Goal: Information Seeking & Learning: Learn about a topic

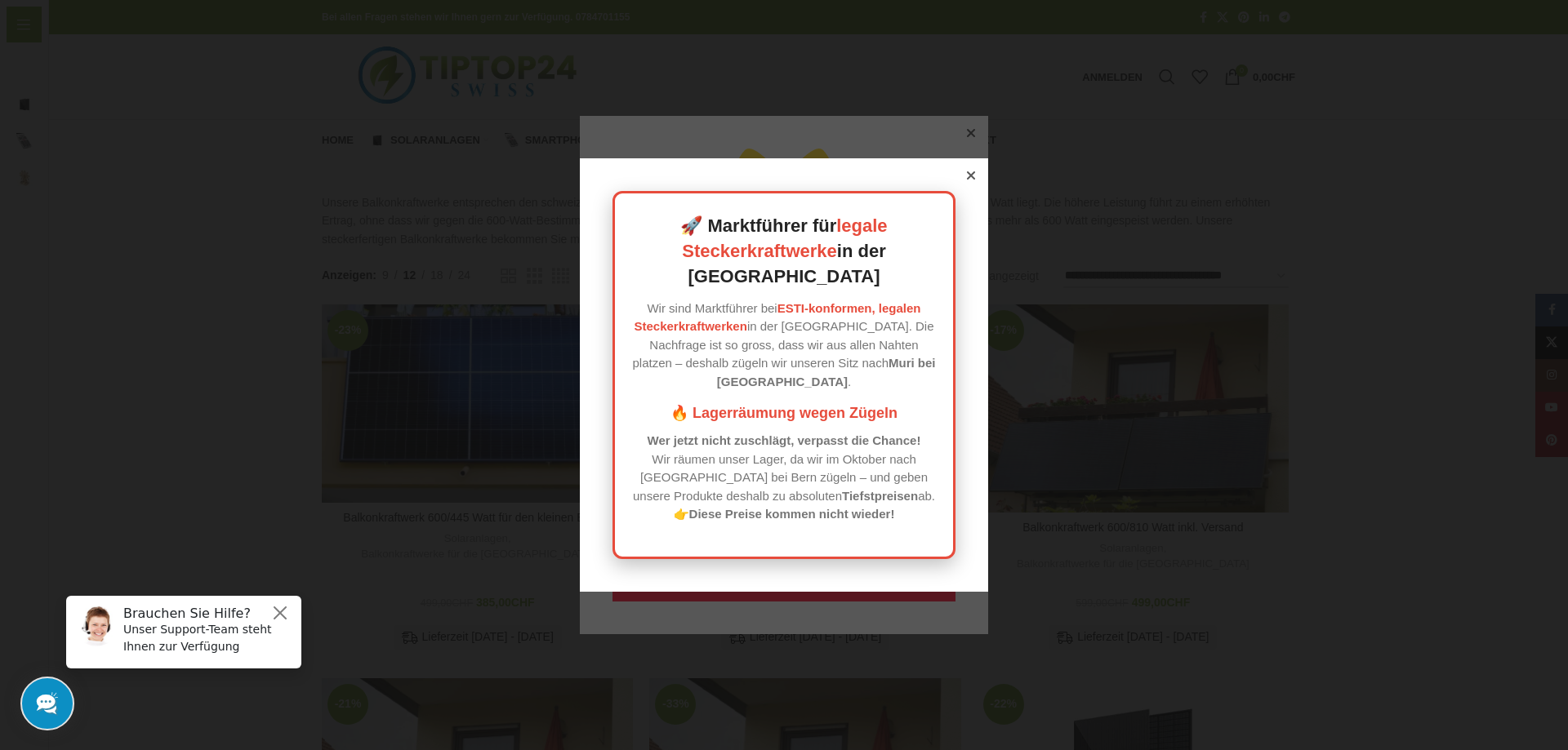
click at [967, 180] on icon at bounding box center [970, 175] width 8 height 8
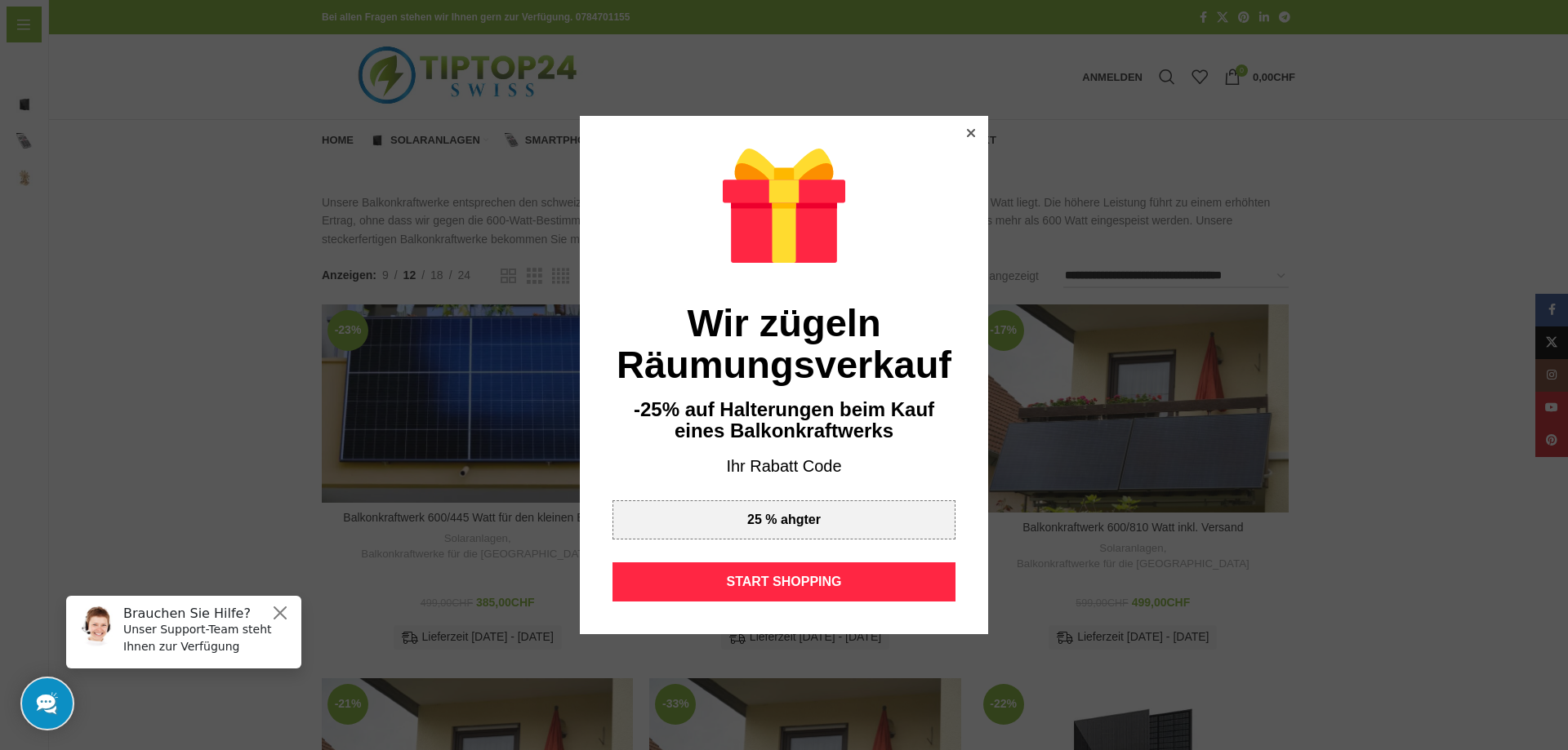
click at [967, 132] on icon at bounding box center [970, 132] width 8 height 8
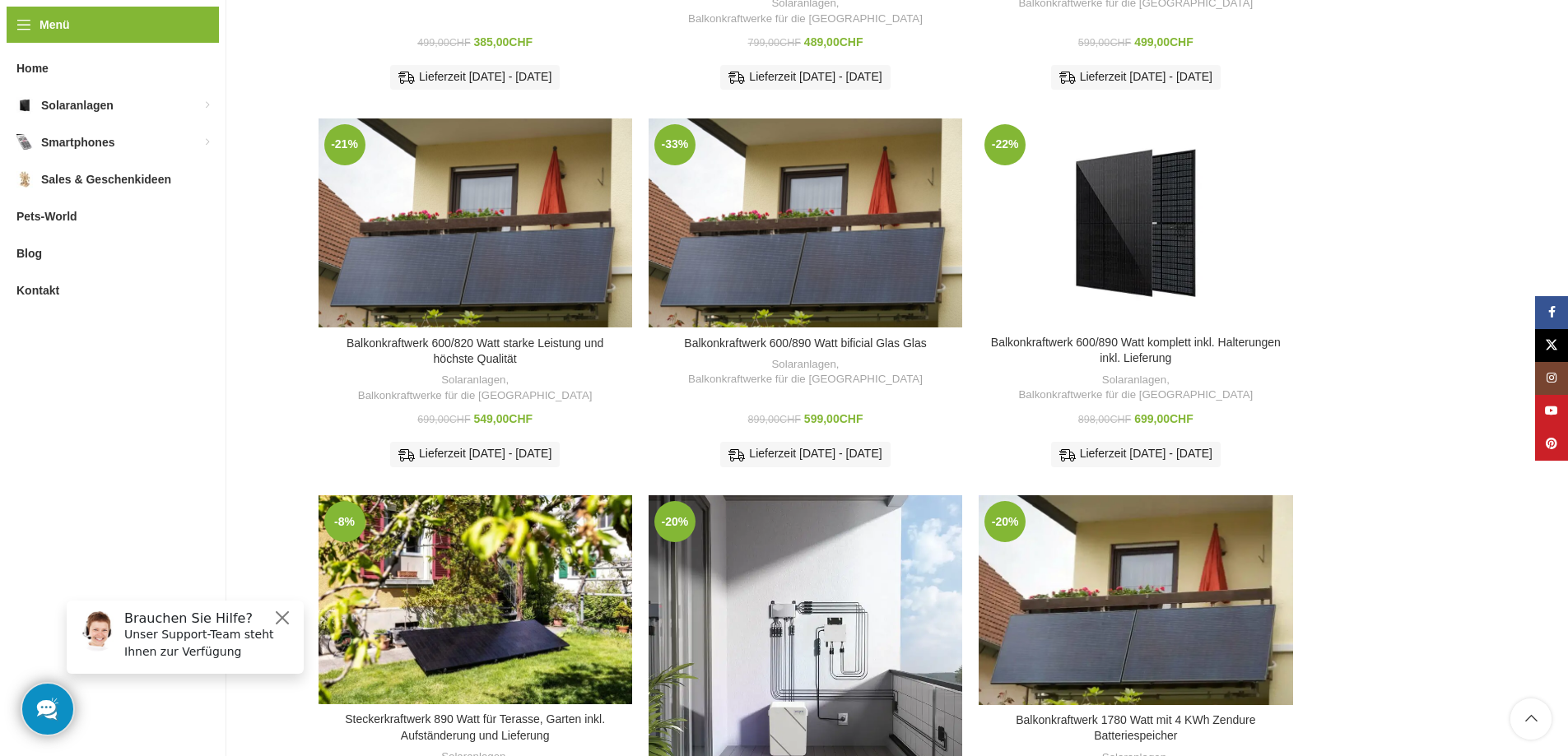
scroll to position [768, 0]
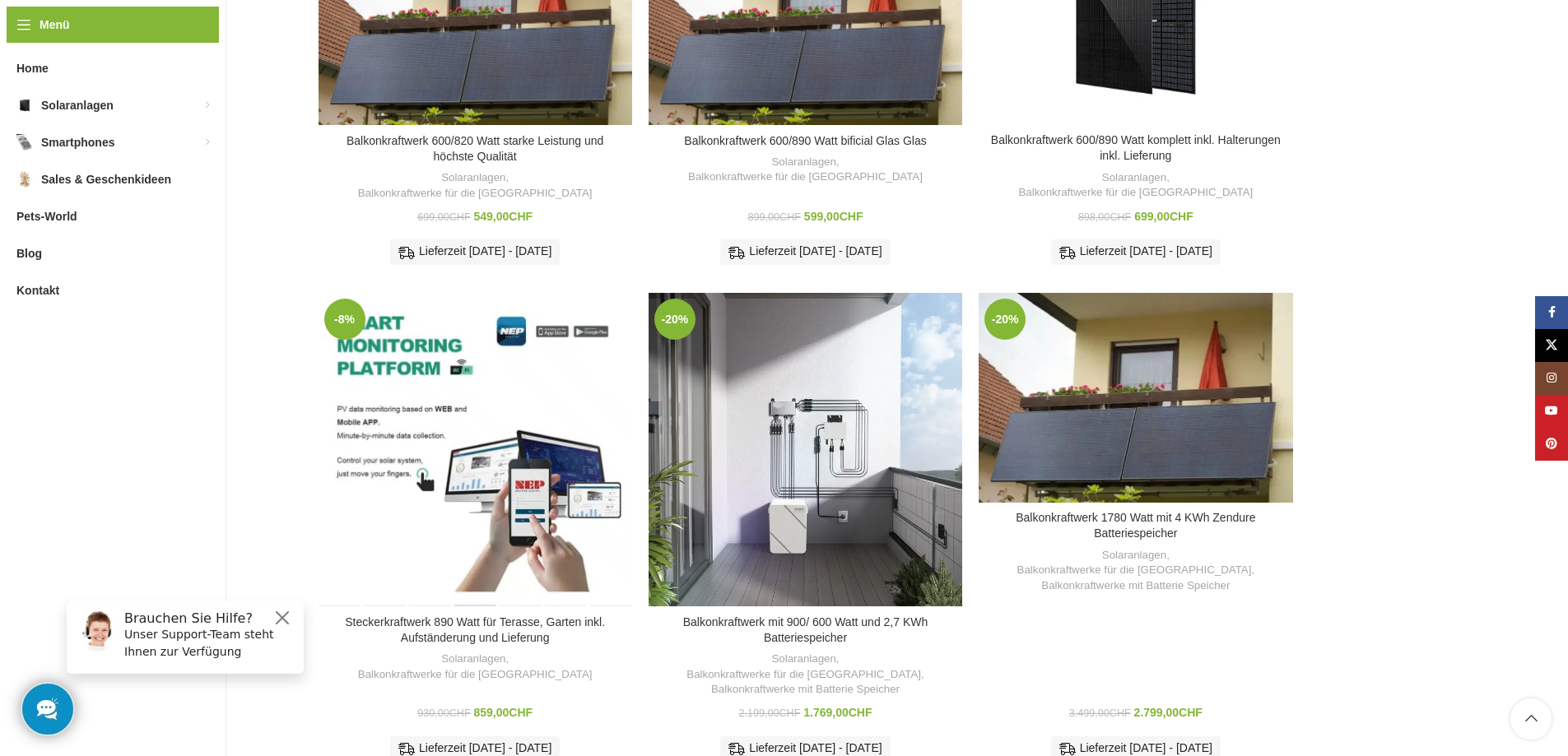
click at [491, 419] on div "Steckerkraftwerk 890 Watt für Terasse, Garten inkl. Aufständerung und Lieferung" at bounding box center [474, 450] width 44 height 314
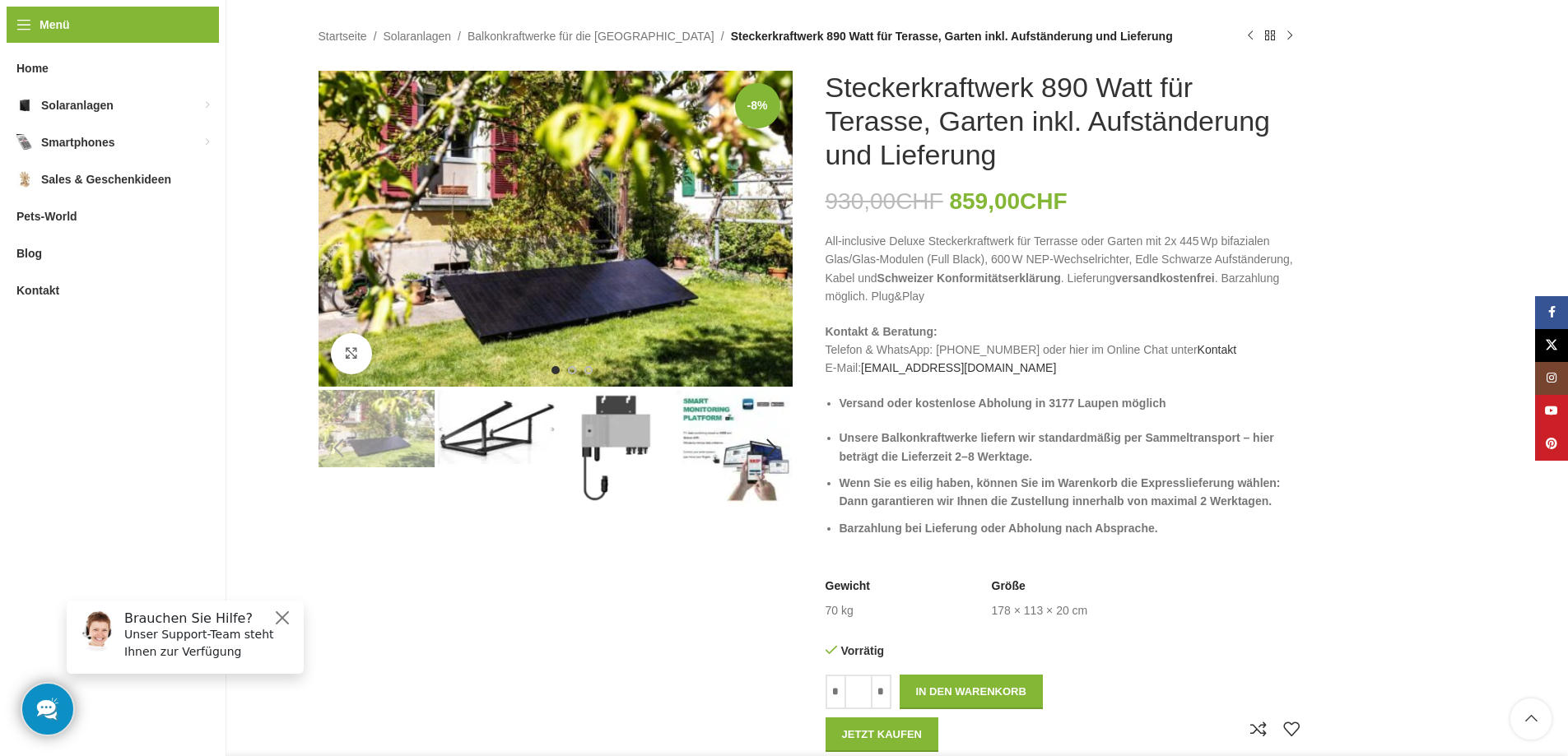
scroll to position [192, 0]
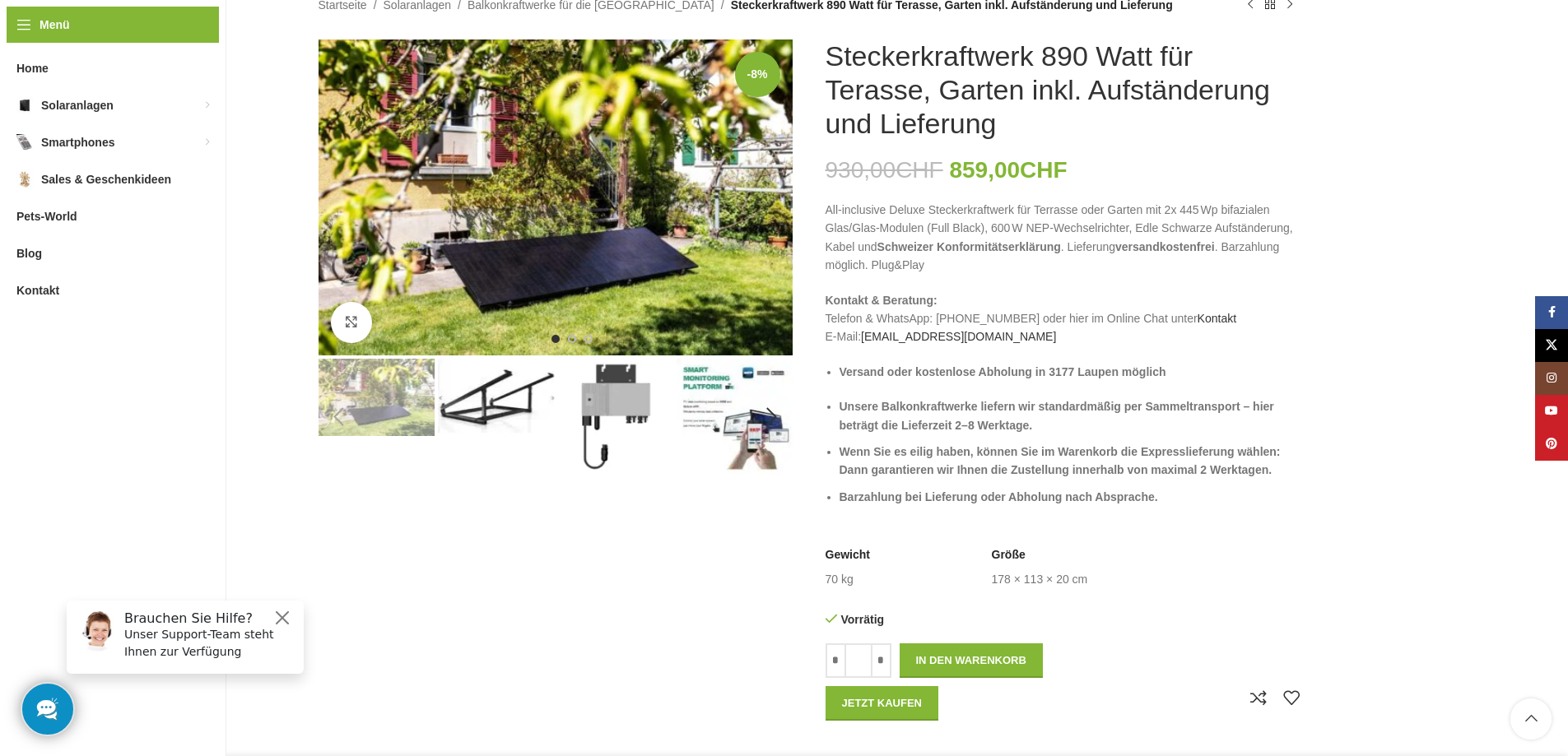
click at [608, 409] on img "3 / 7" at bounding box center [616, 417] width 116 height 116
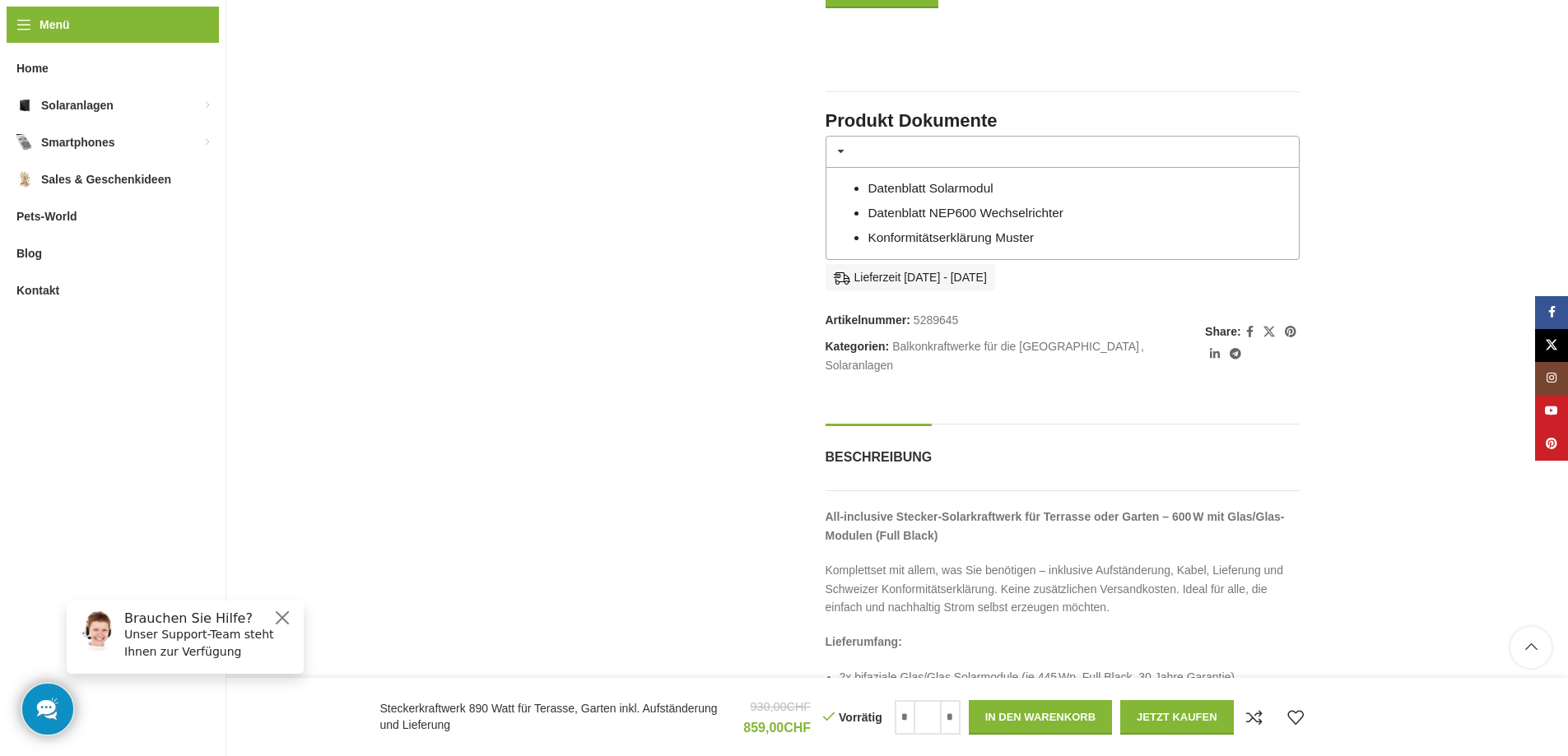
scroll to position [961, 0]
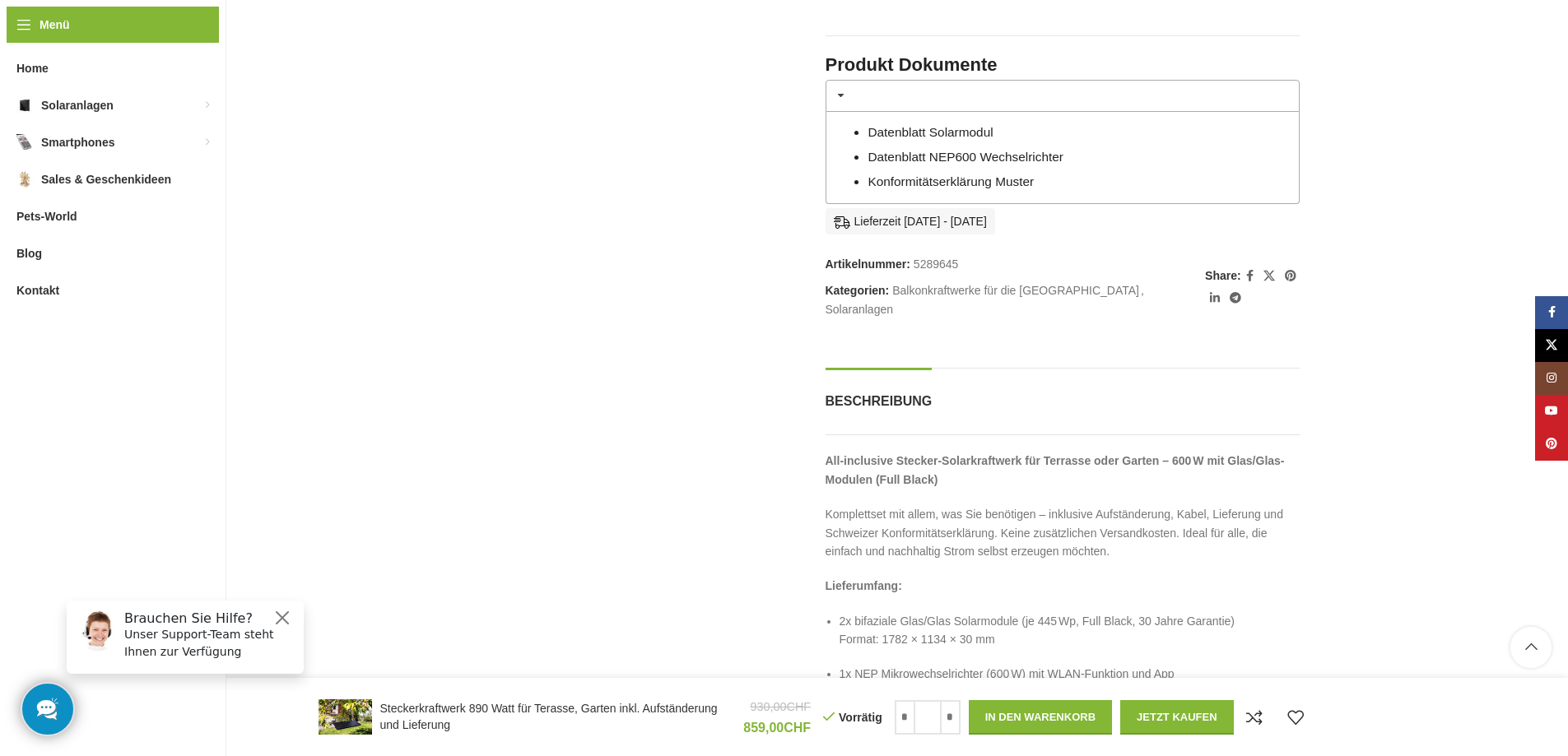
click at [957, 155] on link "Datenblatt NEP600 Wechselrichter" at bounding box center [966, 157] width 196 height 14
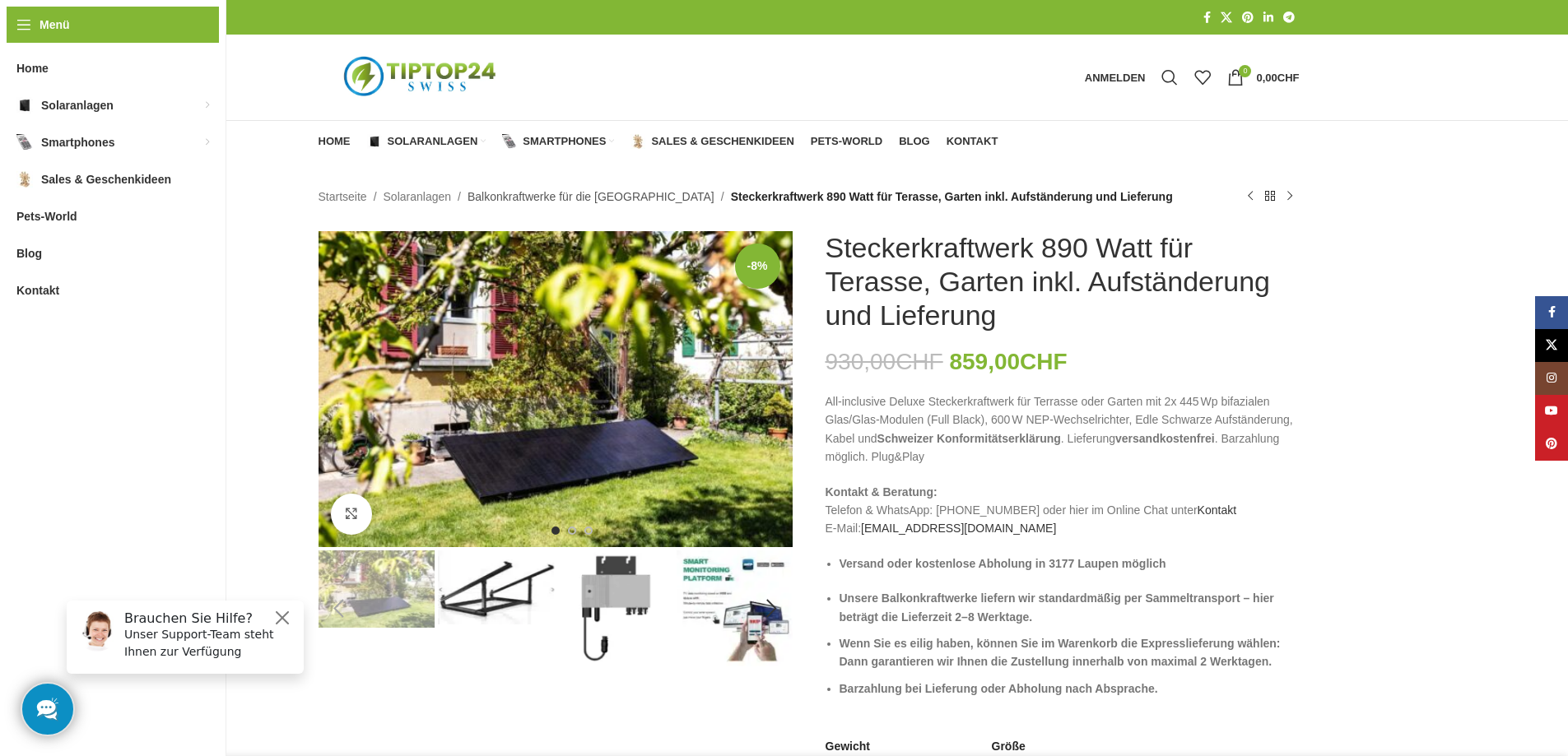
click at [600, 198] on link "Balkonkraftwerke für die [GEOGRAPHIC_DATA]" at bounding box center [591, 196] width 247 height 18
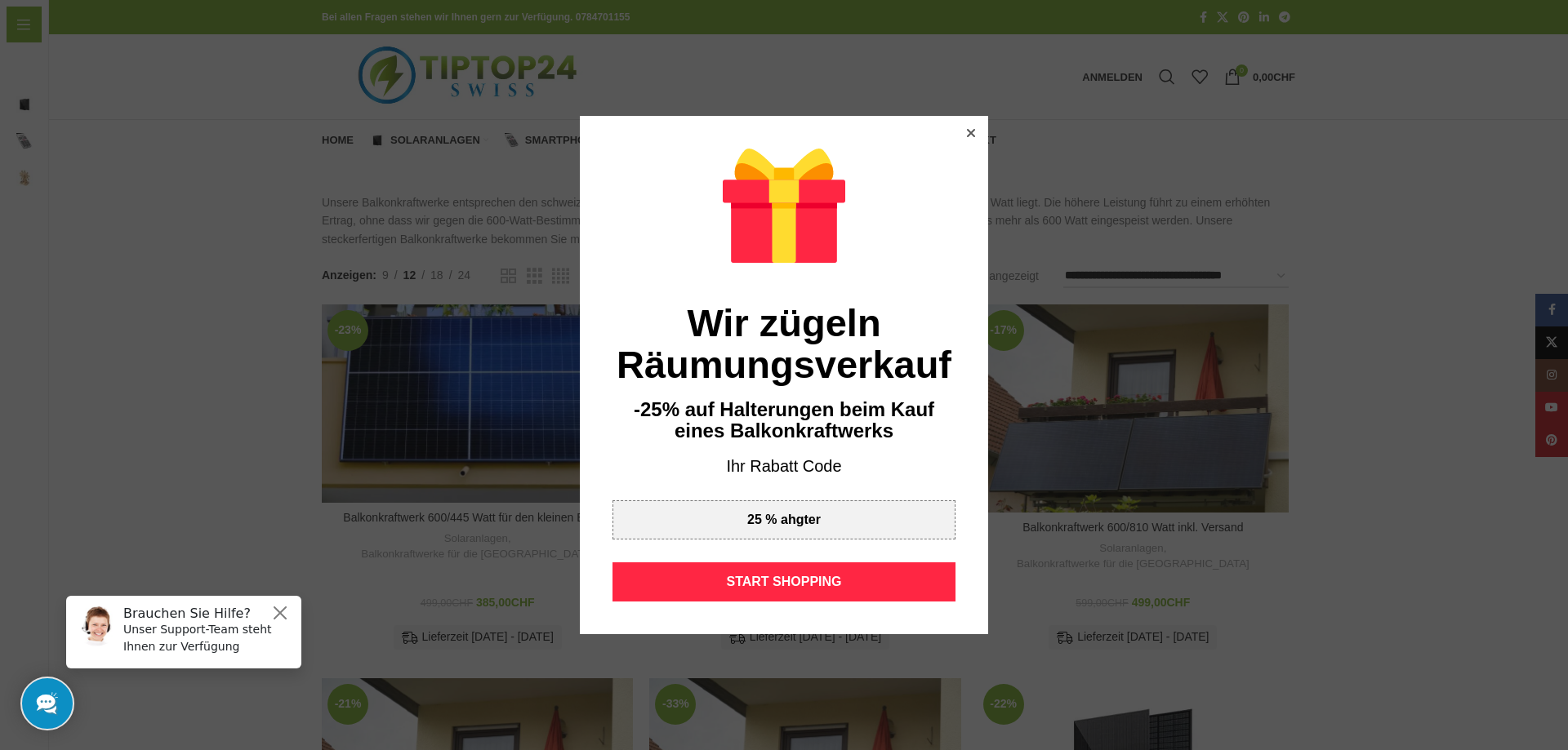
click at [967, 130] on icon at bounding box center [970, 132] width 8 height 8
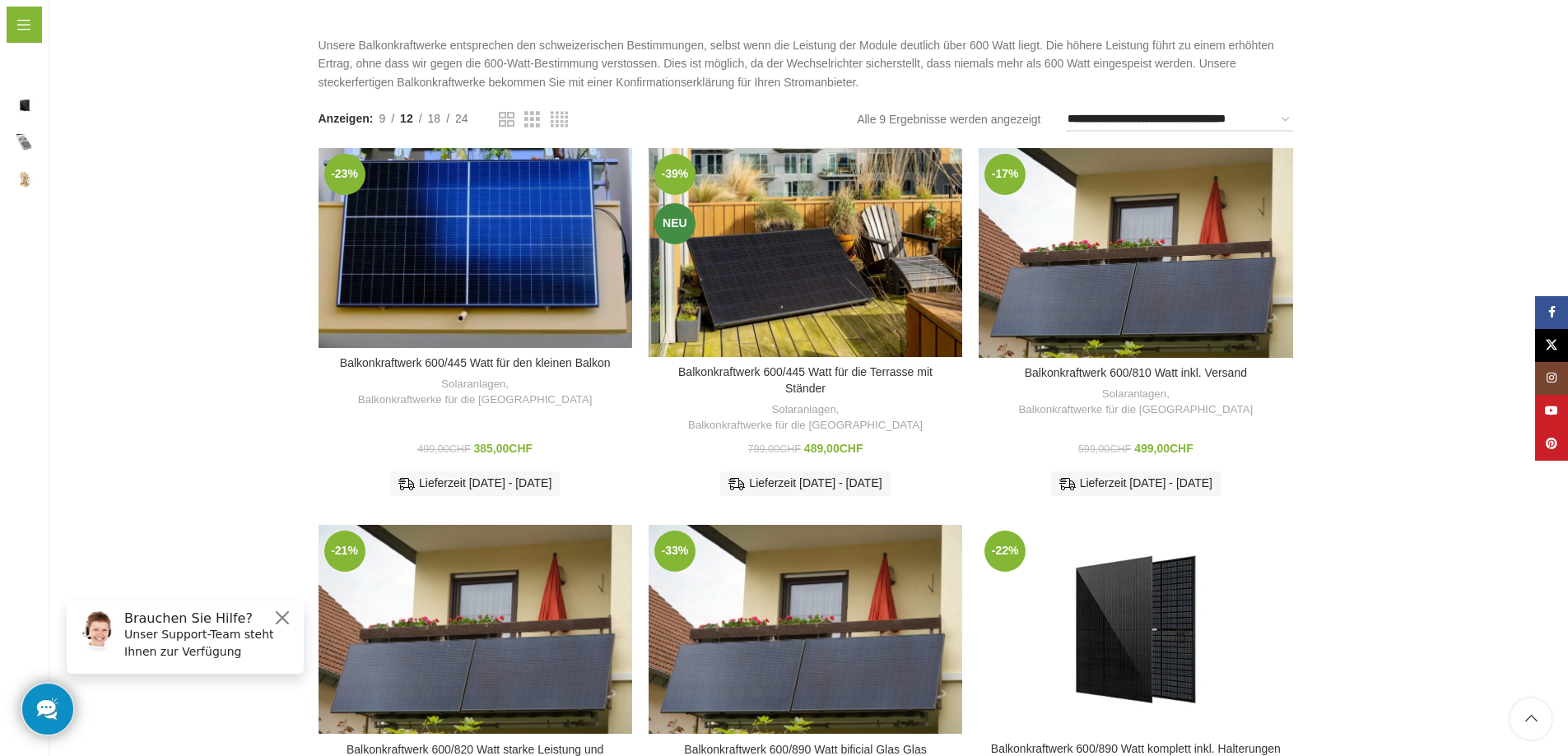
scroll to position [192, 0]
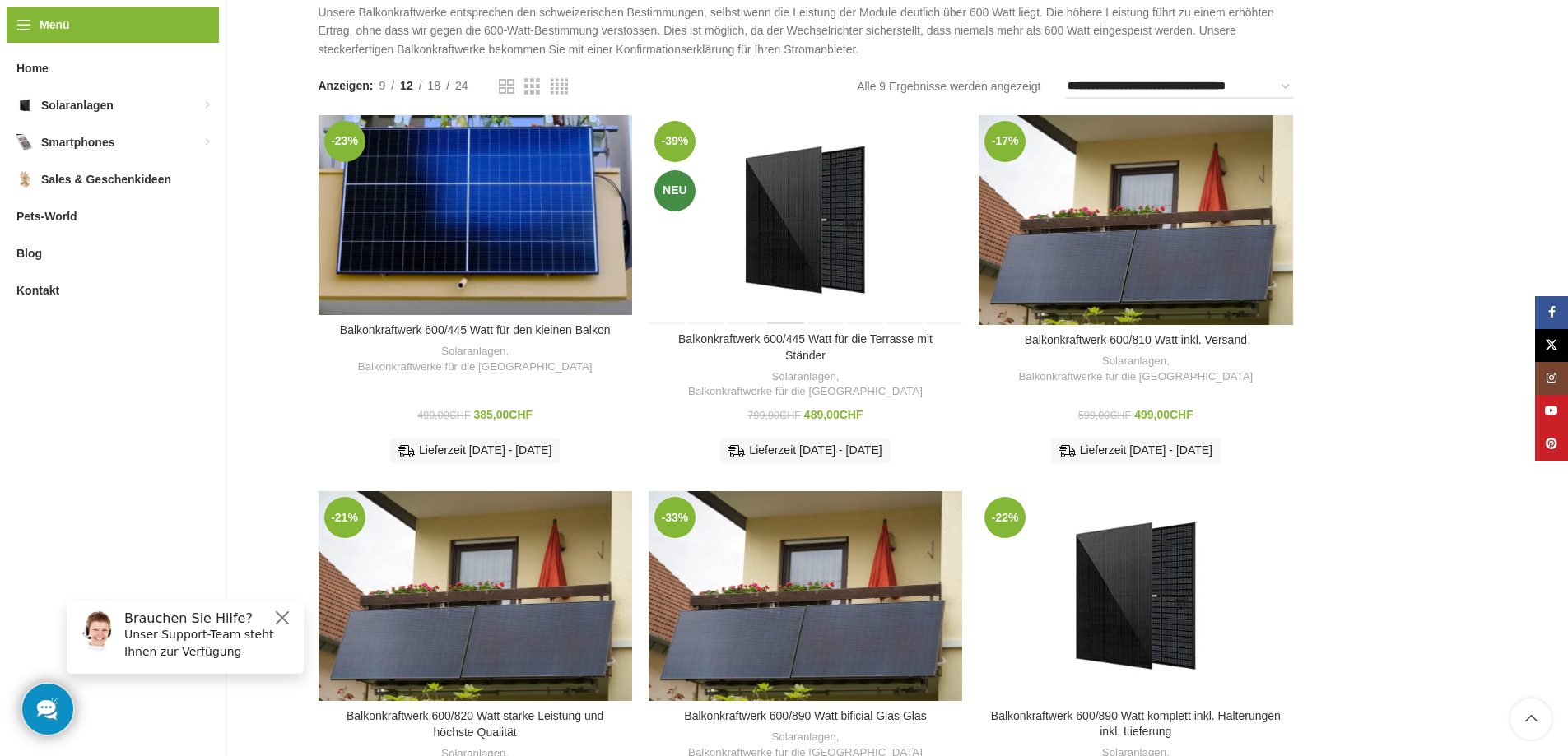
click at [779, 215] on div "Balkonkraftwerk 600/445 Watt für die Terrasse mit Ständer" at bounding box center [787, 219] width 40 height 209
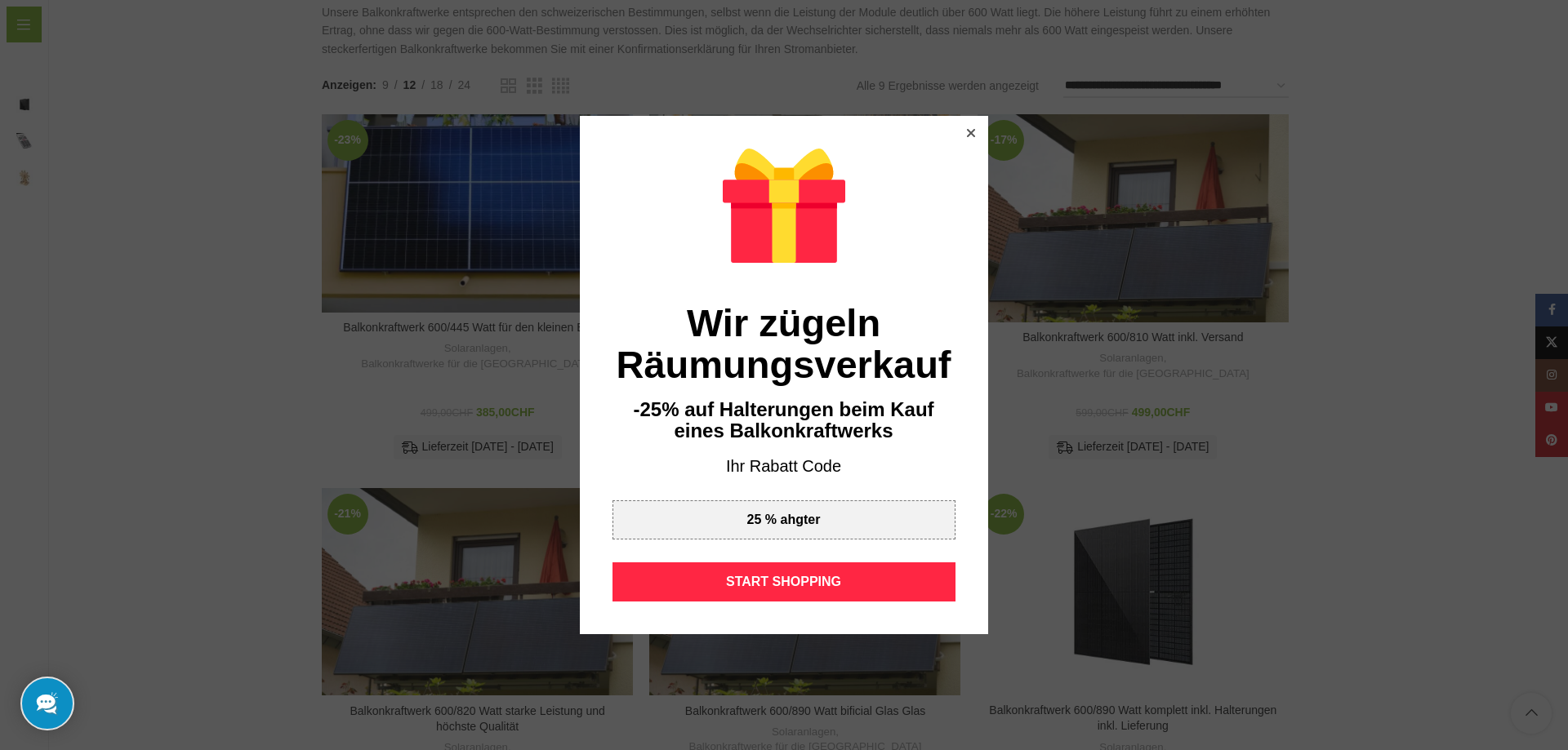
click at [968, 129] on icon at bounding box center [970, 132] width 8 height 8
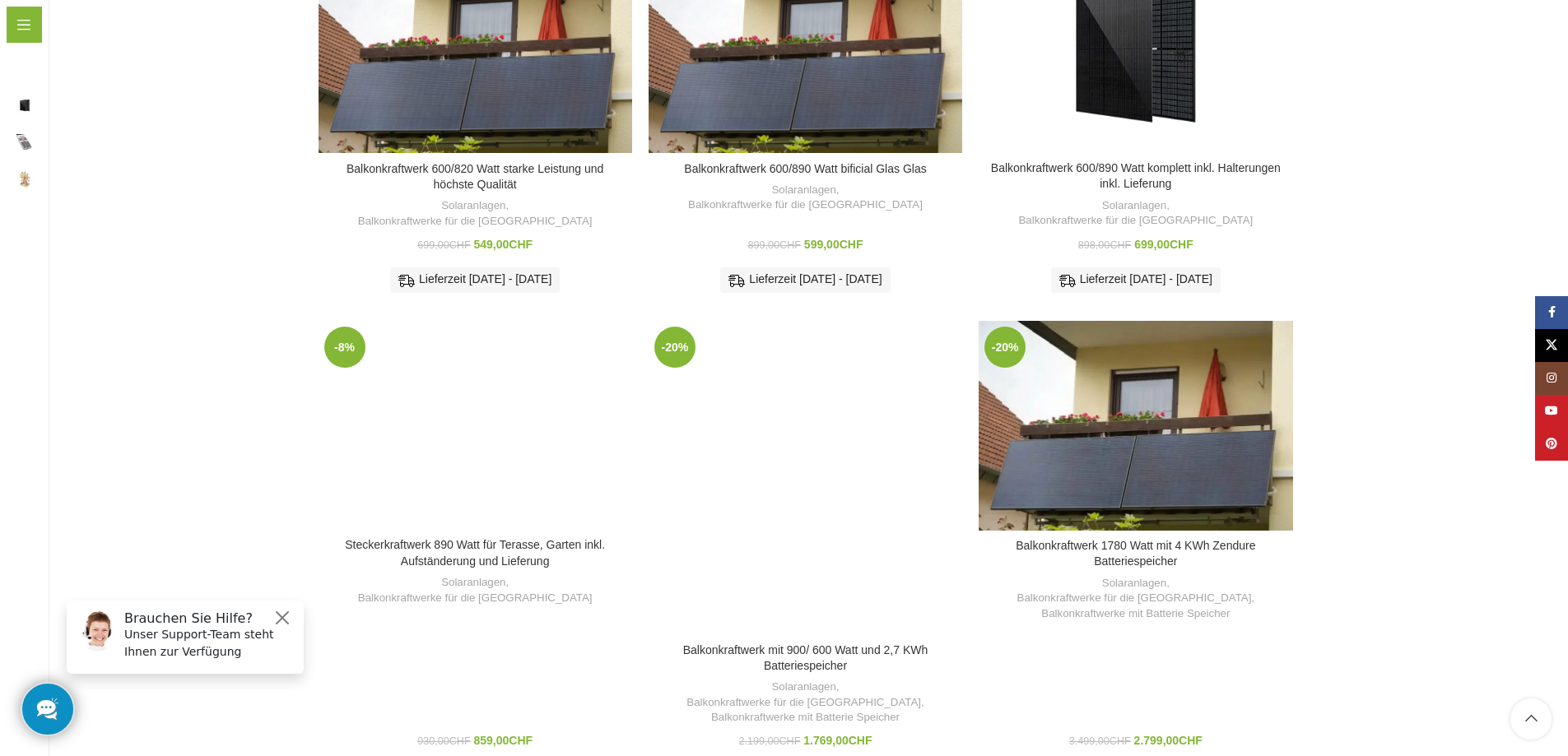
scroll to position [356, 0]
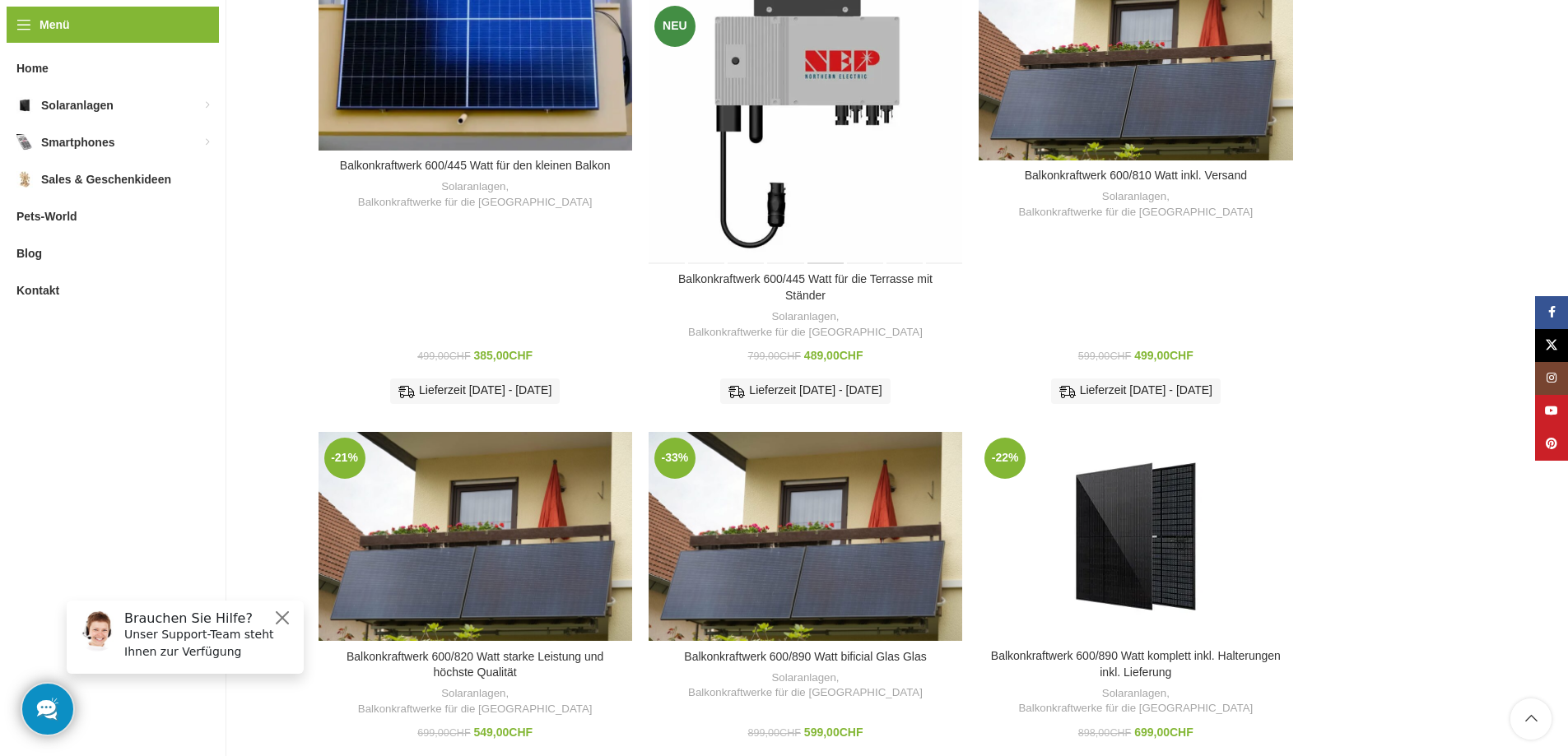
click at [807, 75] on div "Balkonkraftwerk 600/445 Watt für die Terrasse mit Ständer" at bounding box center [826, 108] width 40 height 314
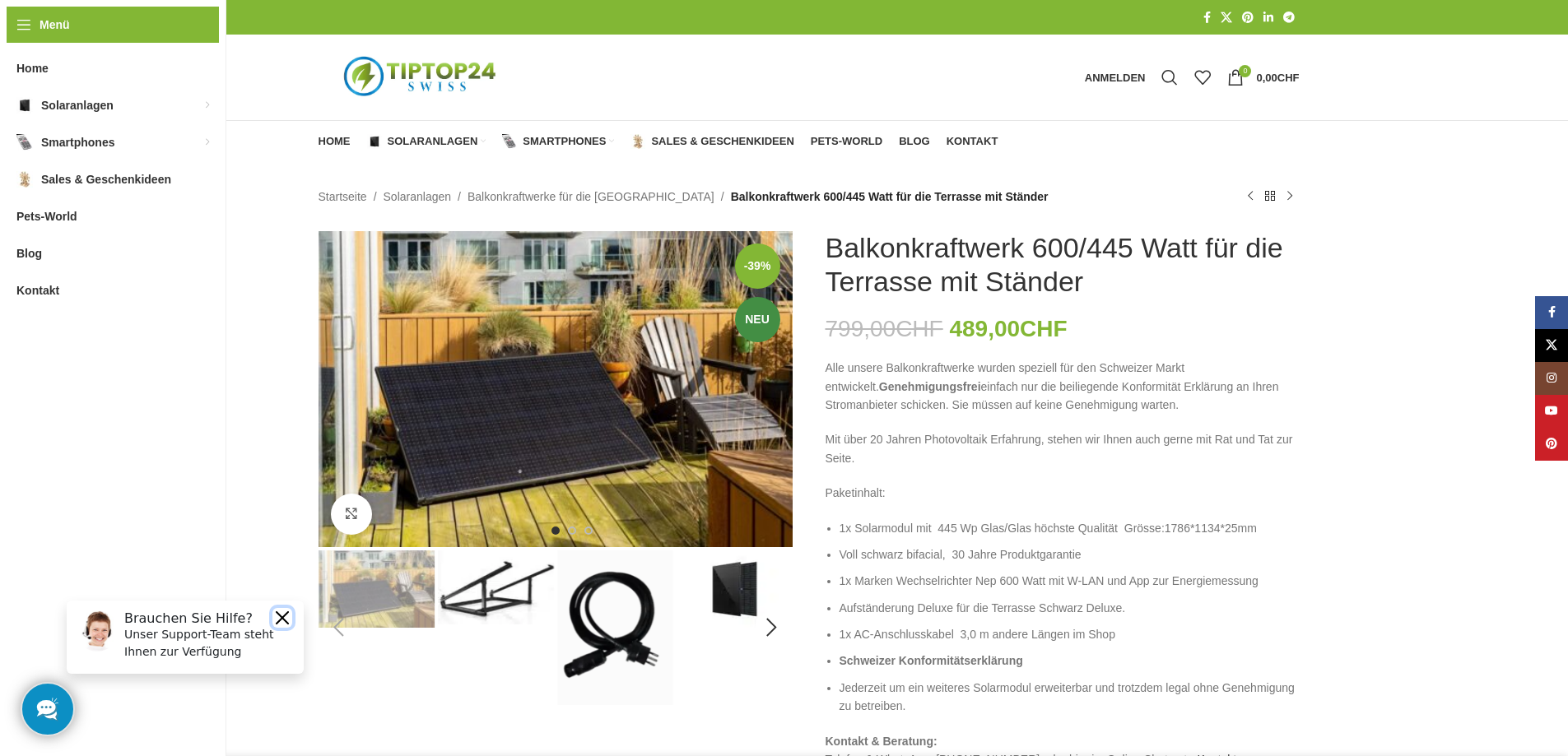
drag, startPoint x: 284, startPoint y: 617, endPoint x: 337, endPoint y: 1204, distance: 589.4
click at [284, 617] on button "Close" at bounding box center [282, 618] width 20 height 20
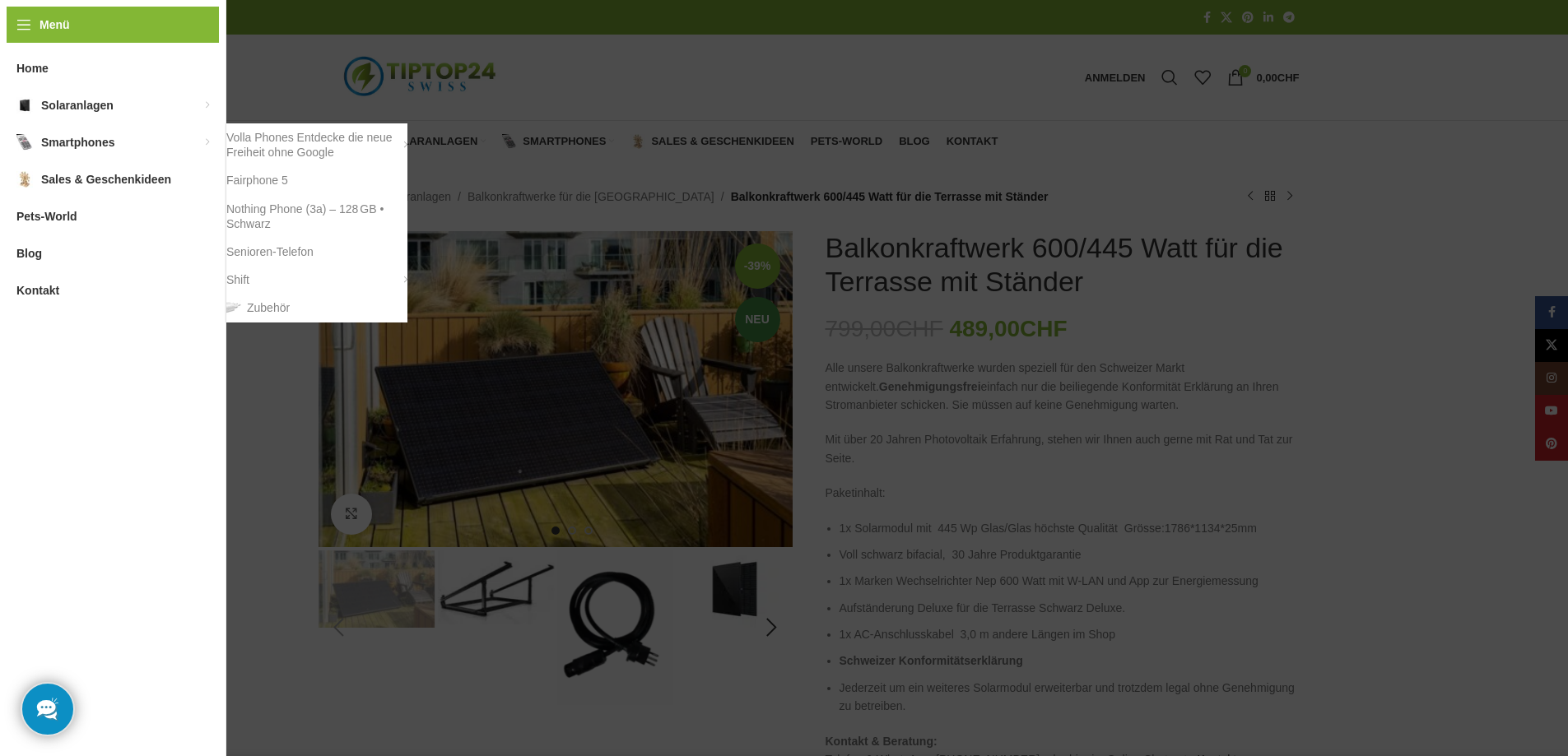
click at [62, 144] on span "Smartphones" at bounding box center [77, 142] width 73 height 29
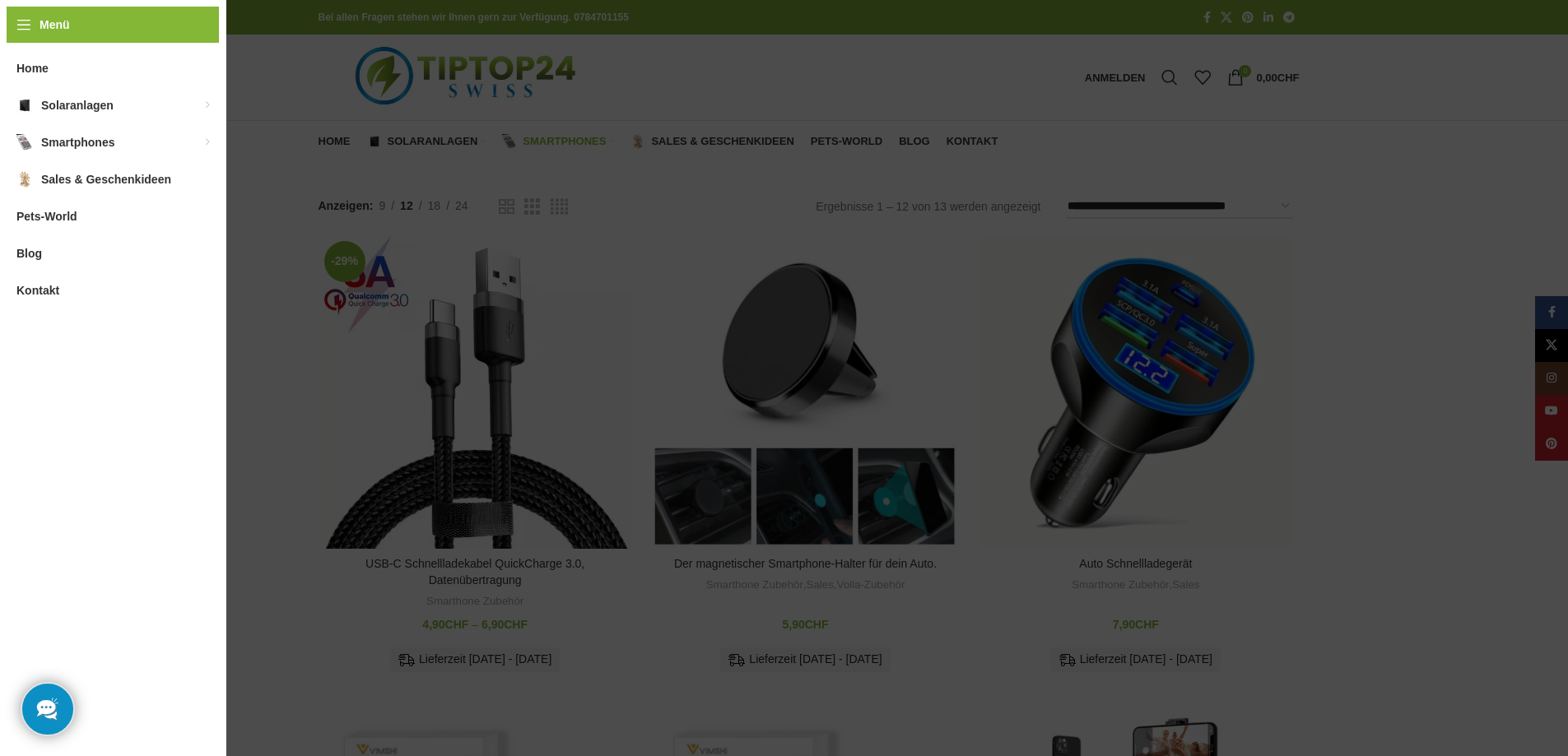
click at [46, 294] on span "Kontakt" at bounding box center [37, 290] width 42 height 29
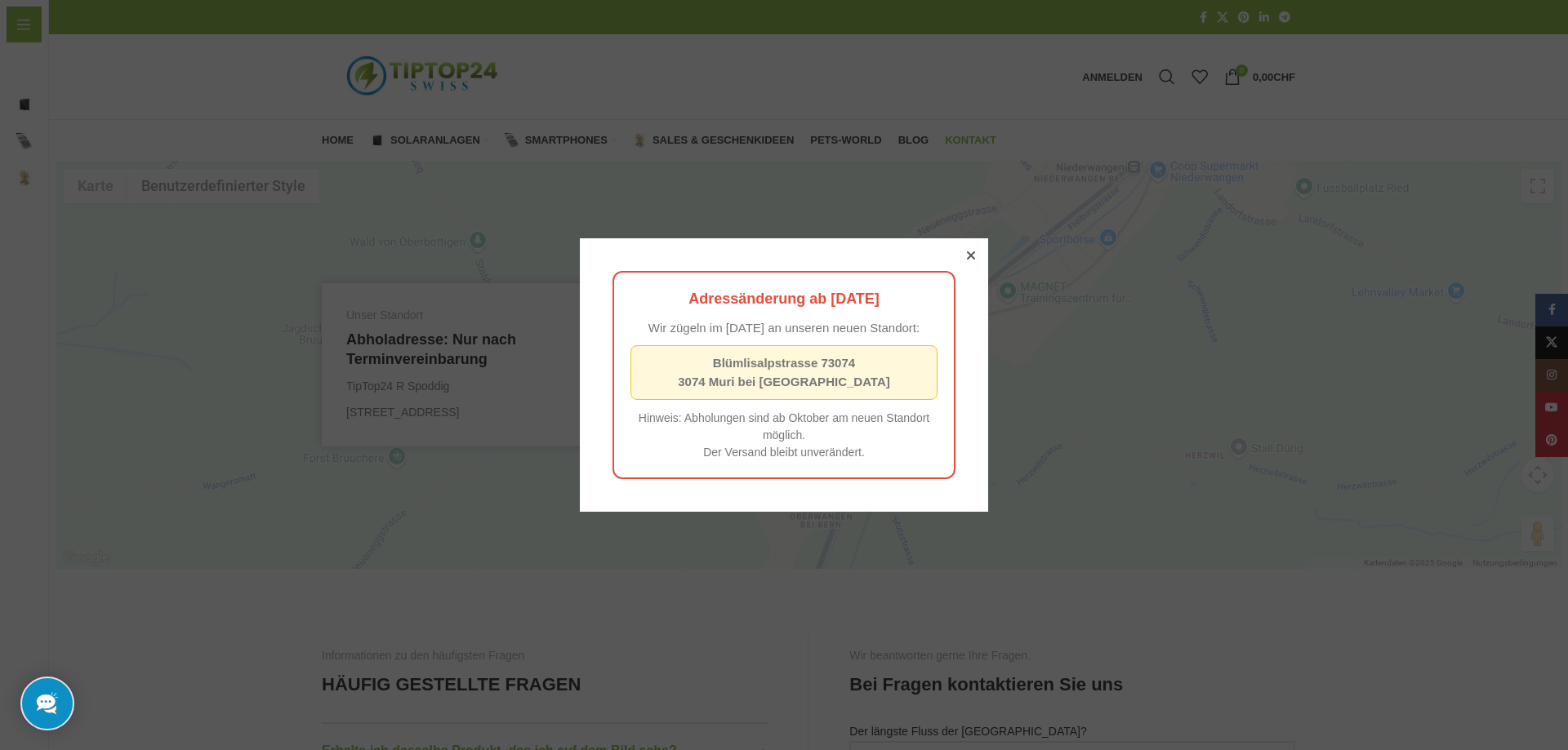
click at [967, 251] on icon at bounding box center [970, 255] width 8 height 8
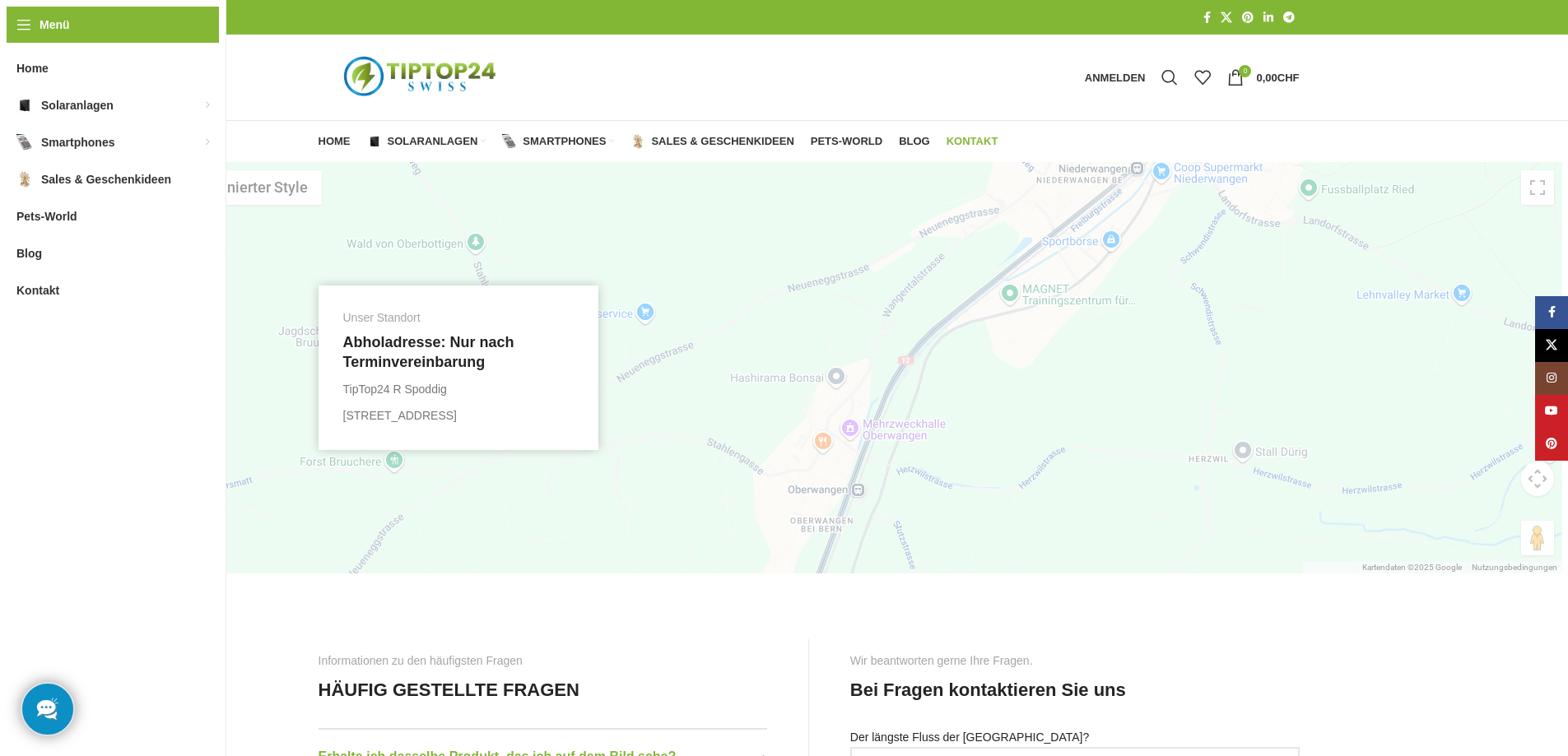
click at [42, 714] on lhc-260-status-widget at bounding box center [47, 709] width 78 height 78
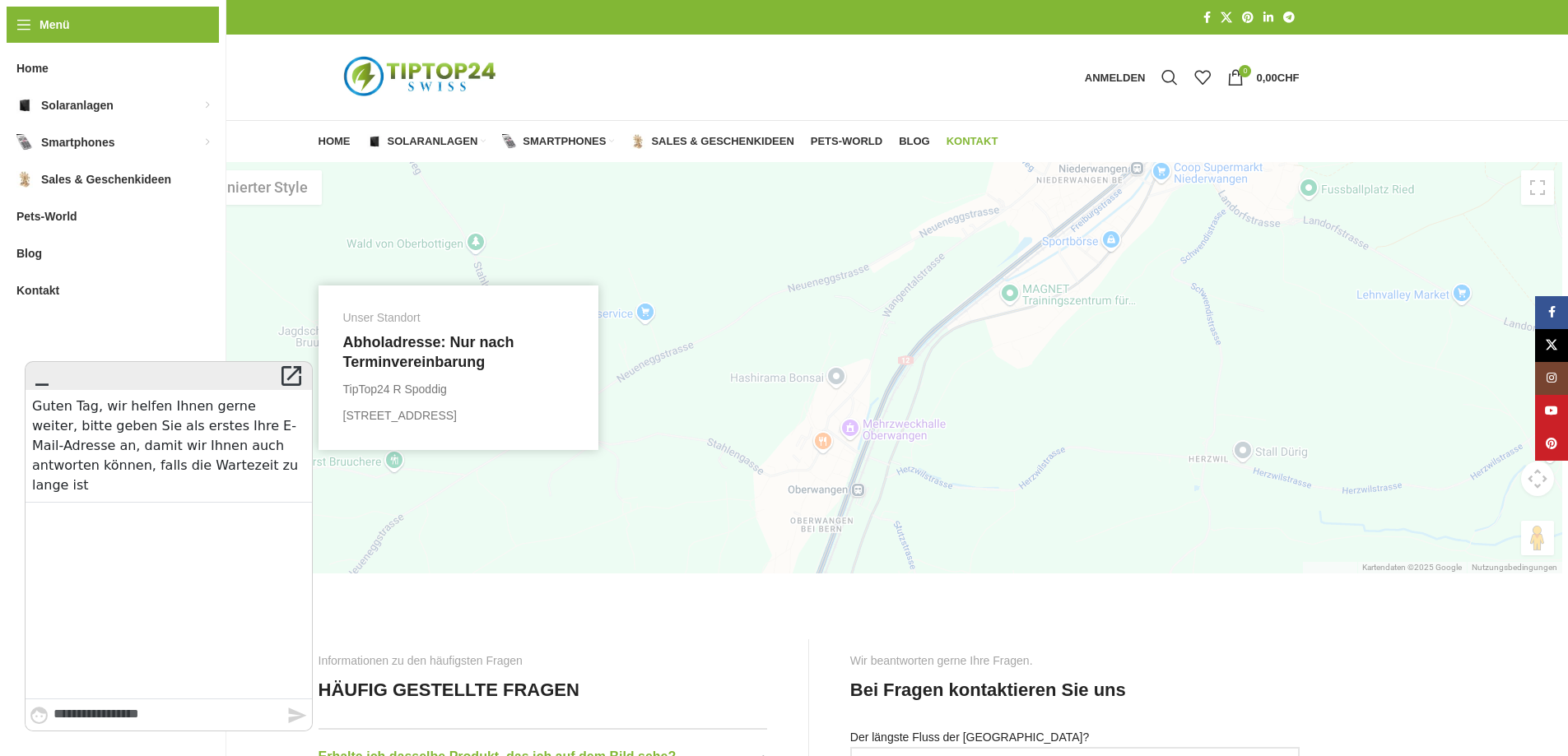
click at [306, 717] on icon "" at bounding box center [297, 715] width 21 height 18
click at [220, 338] on div at bounding box center [809, 368] width 1506 height 412
click at [440, 622] on div "← Nach links → Nach rechts ↑ Nach oben ↓ Nach unten + Heranzoomen - Herauszoome…" at bounding box center [809, 711] width 982 height 1098
click at [1193, 681] on div "Bei Fragen kontaktieren Sie uns" at bounding box center [1075, 690] width 449 height 25
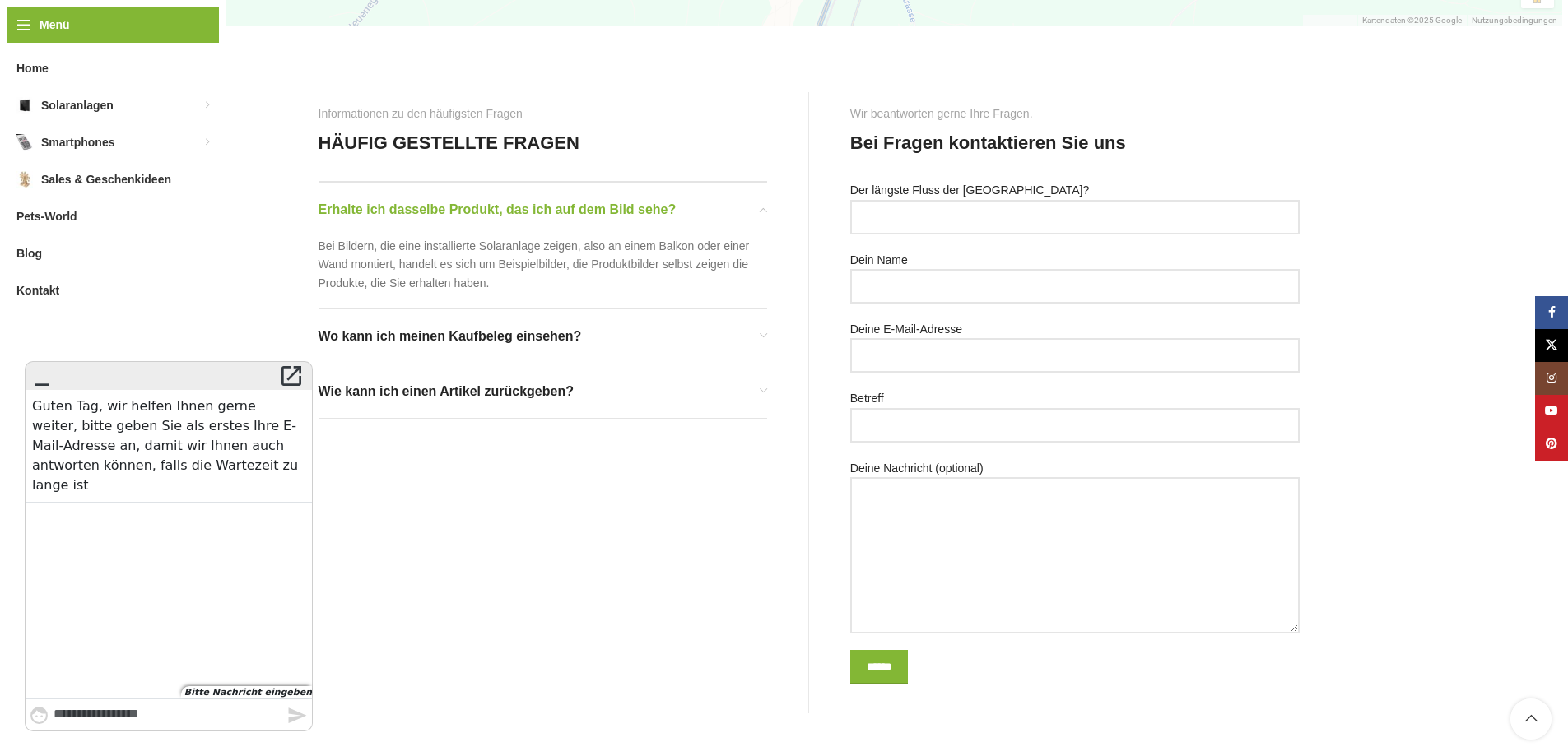
scroll to position [890, 0]
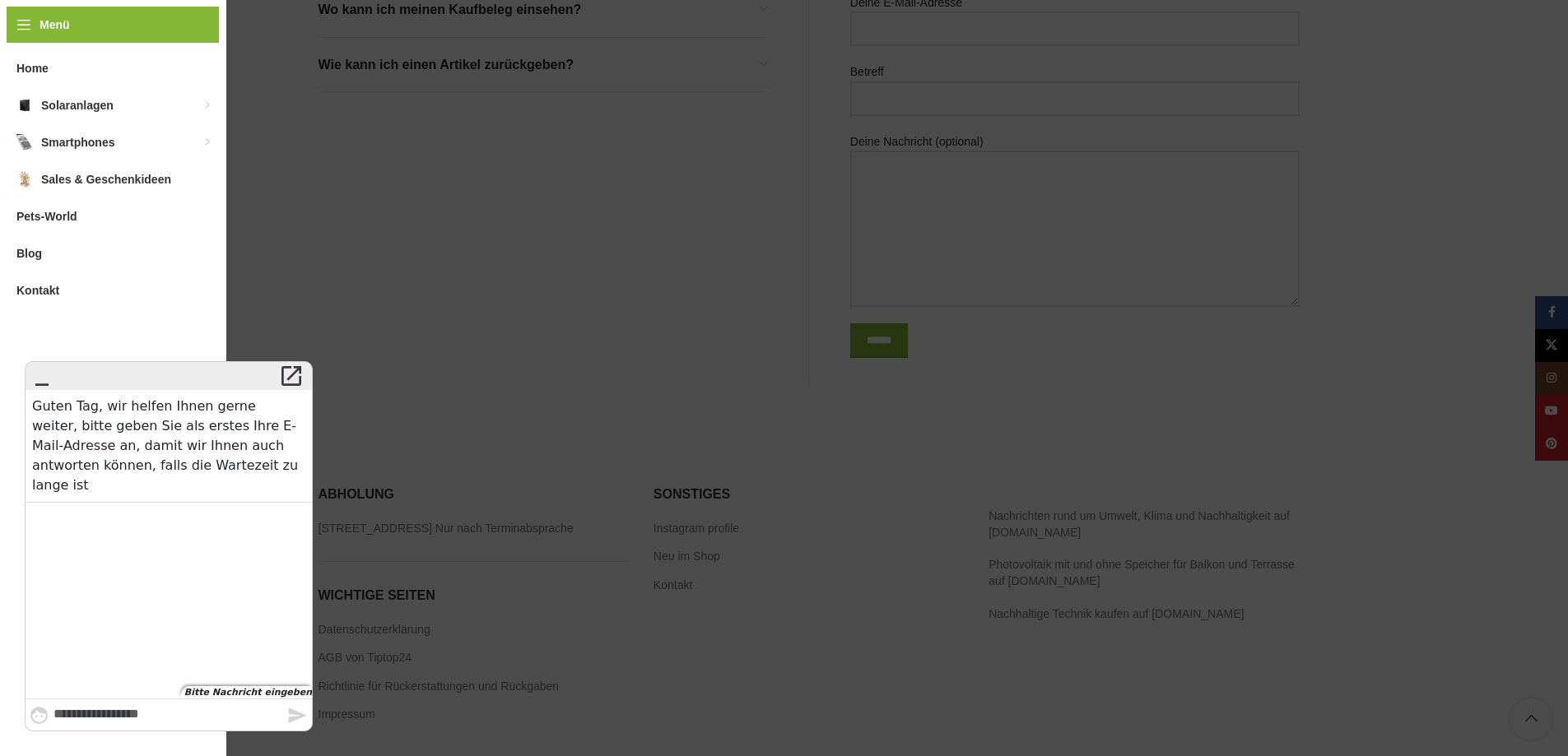
click at [20, 26] on div "Menü Home Solaranlagen Balkonkraftwerke für die Schweiz Balkonkraftwerke mit Ba…" at bounding box center [113, 378] width 226 height 756
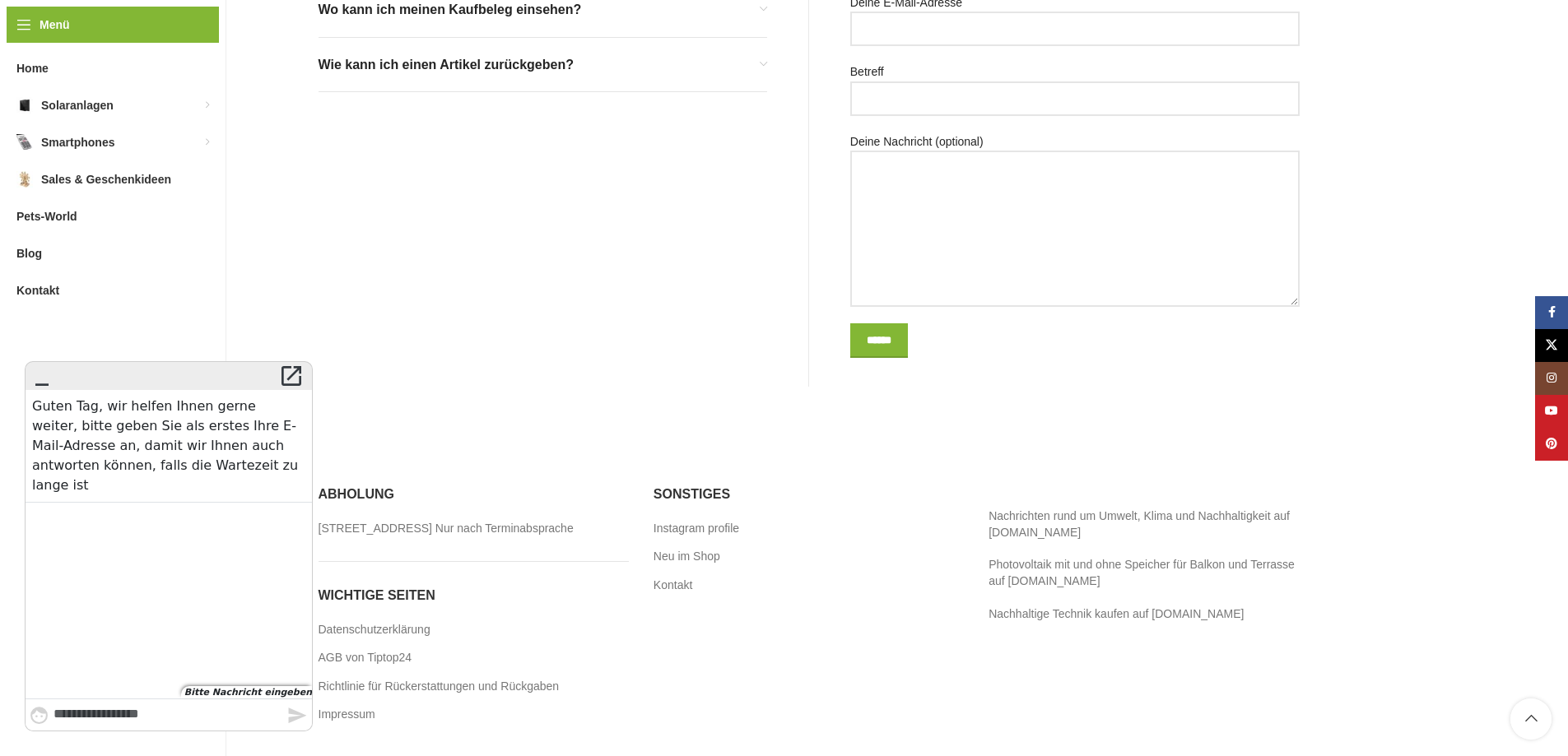
click at [516, 210] on div "Informationen zu den häufigsten Fragen HÄUFIG GESTELLTE FRAGEN Erhalte ich dass…" at bounding box center [564, 75] width 491 height 622
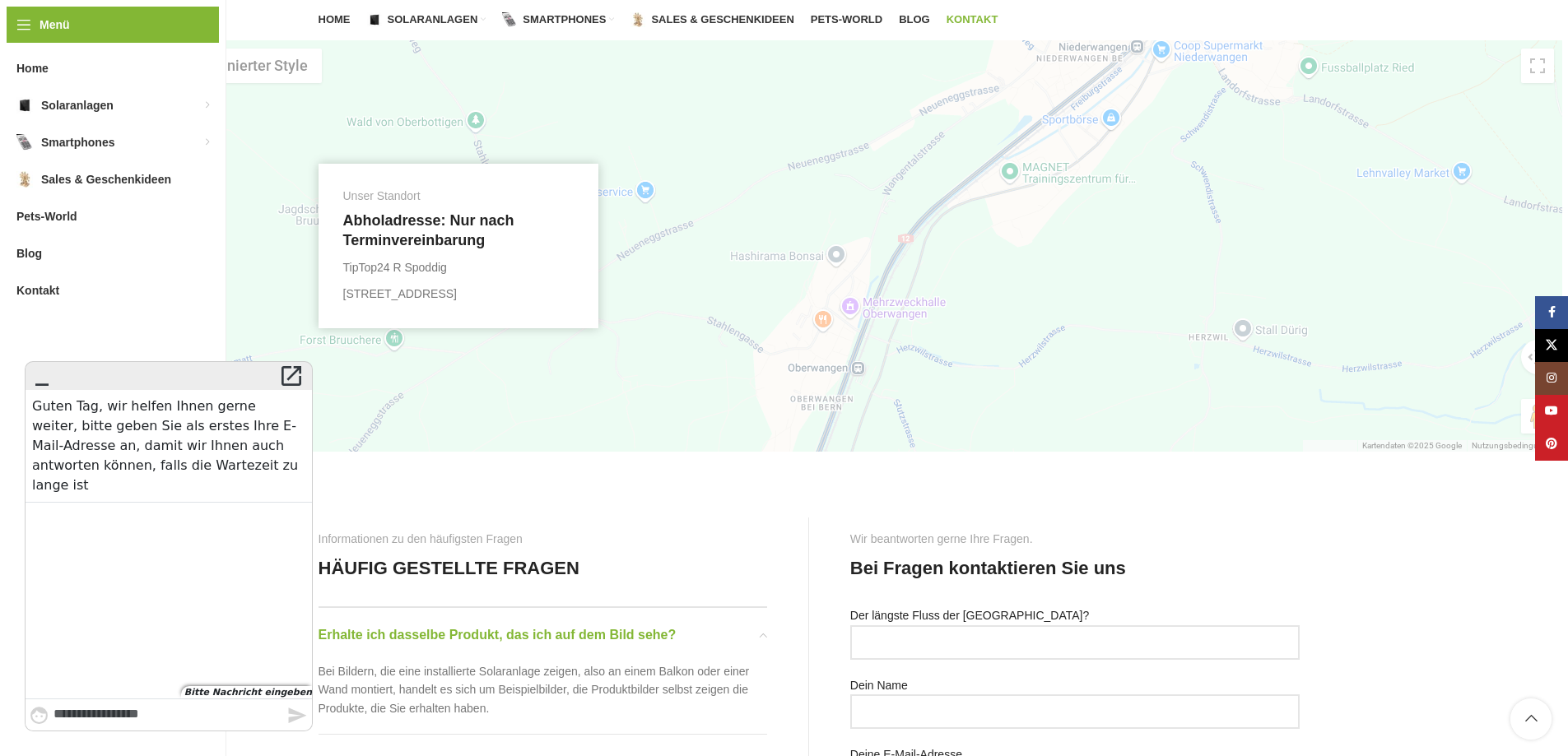
click at [1136, 394] on div at bounding box center [809, 246] width 1506 height 412
click at [1414, 519] on div "← Nach links → Nach rechts ↑ Nach oben ↓ Nach unten + Heranzoomen - Herauszoome…" at bounding box center [808, 606] width 1519 height 1131
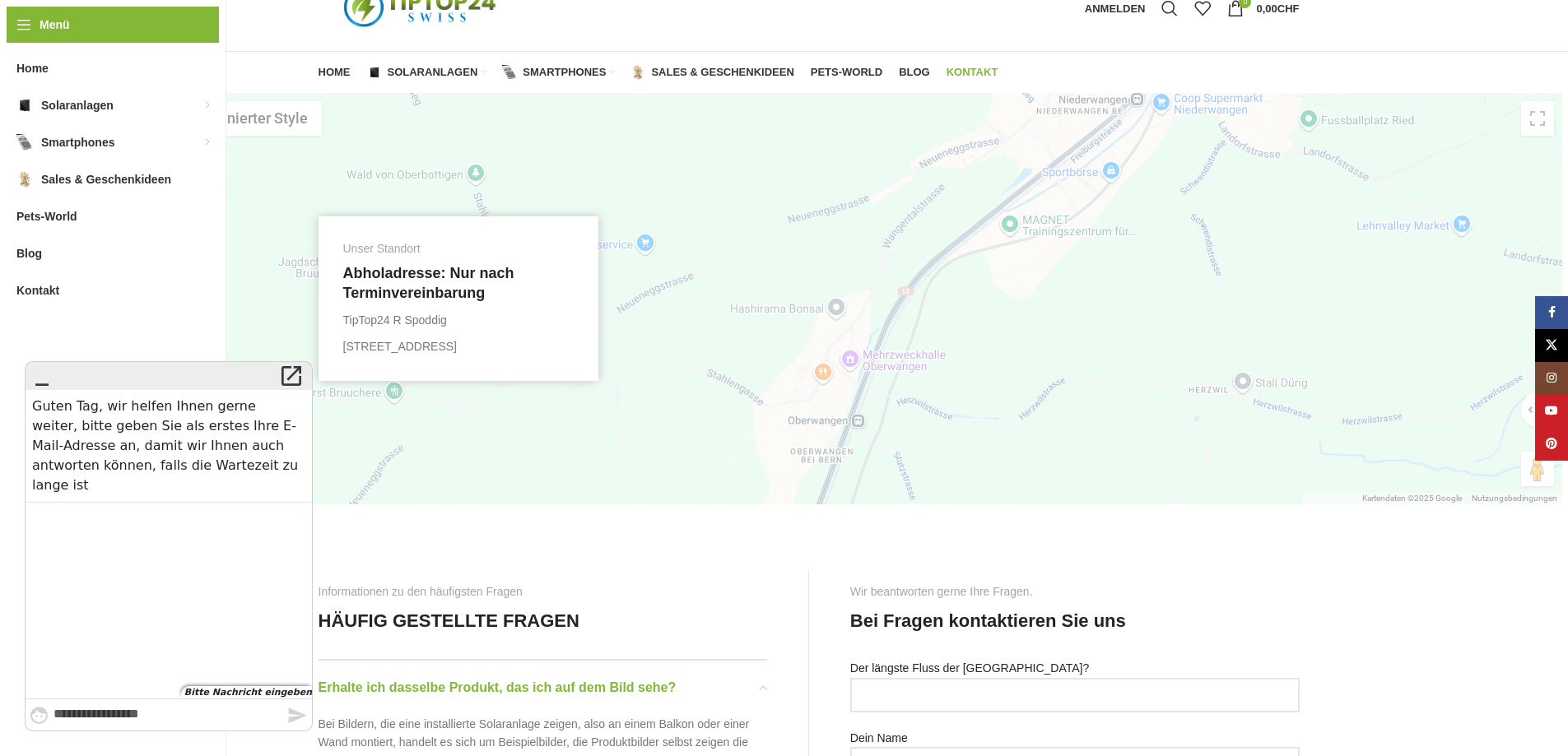
scroll to position [0, 0]
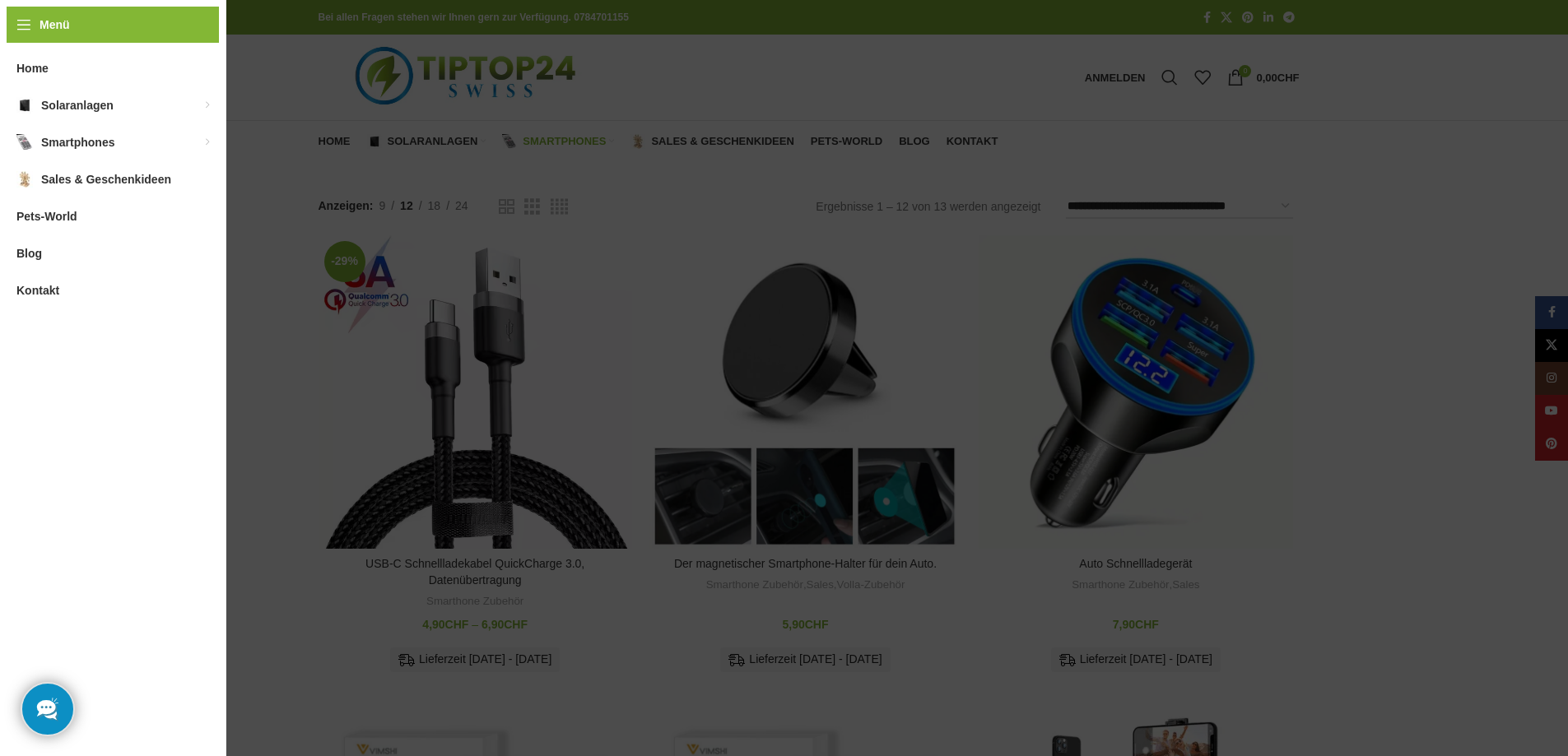
click at [16, 20] on div "Menü Home Solaranlagen Balkonkraftwerke für die Schweiz Balkonkraftwerke mit Ba…" at bounding box center [113, 378] width 226 height 756
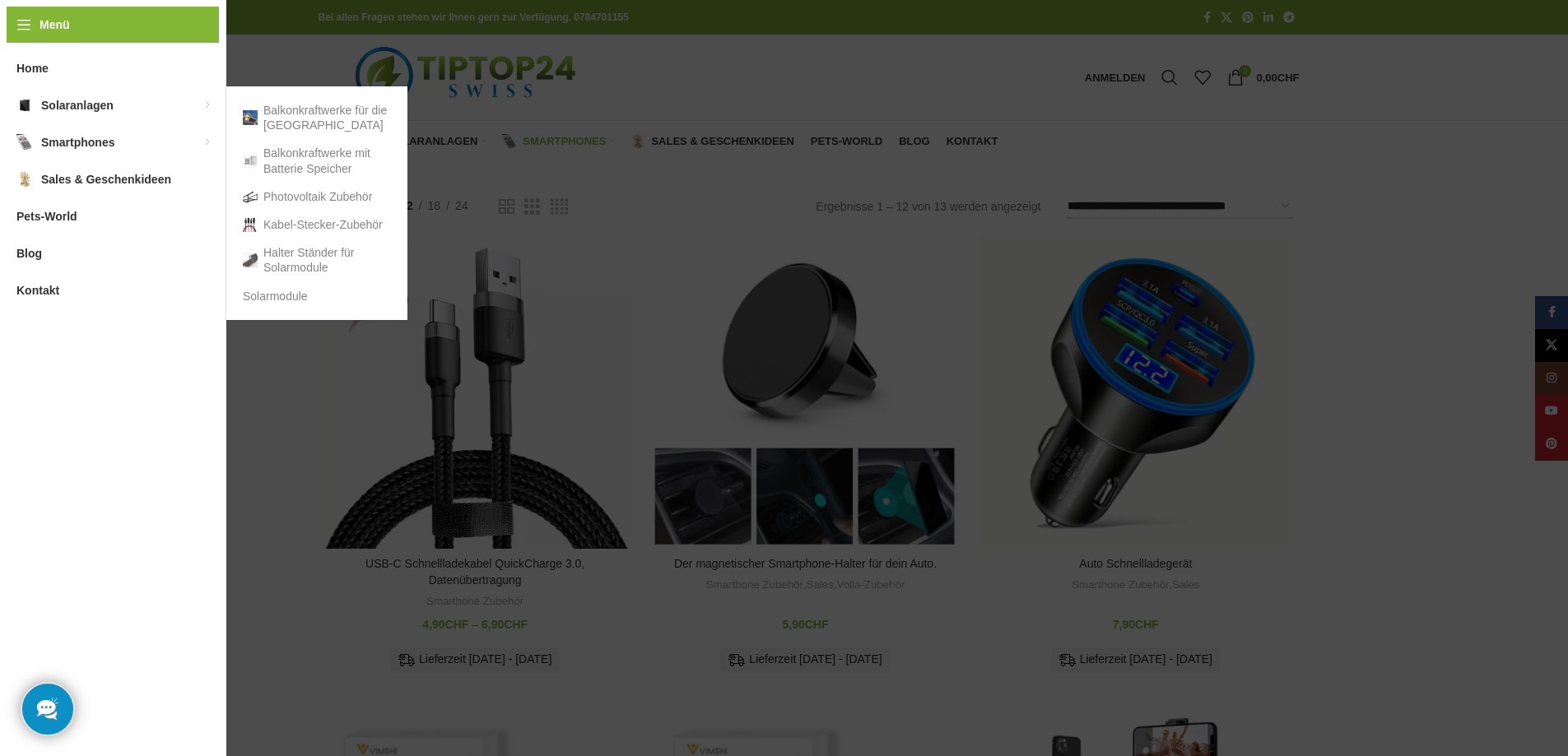
click at [56, 102] on span "Solaranlagen" at bounding box center [77, 105] width 73 height 29
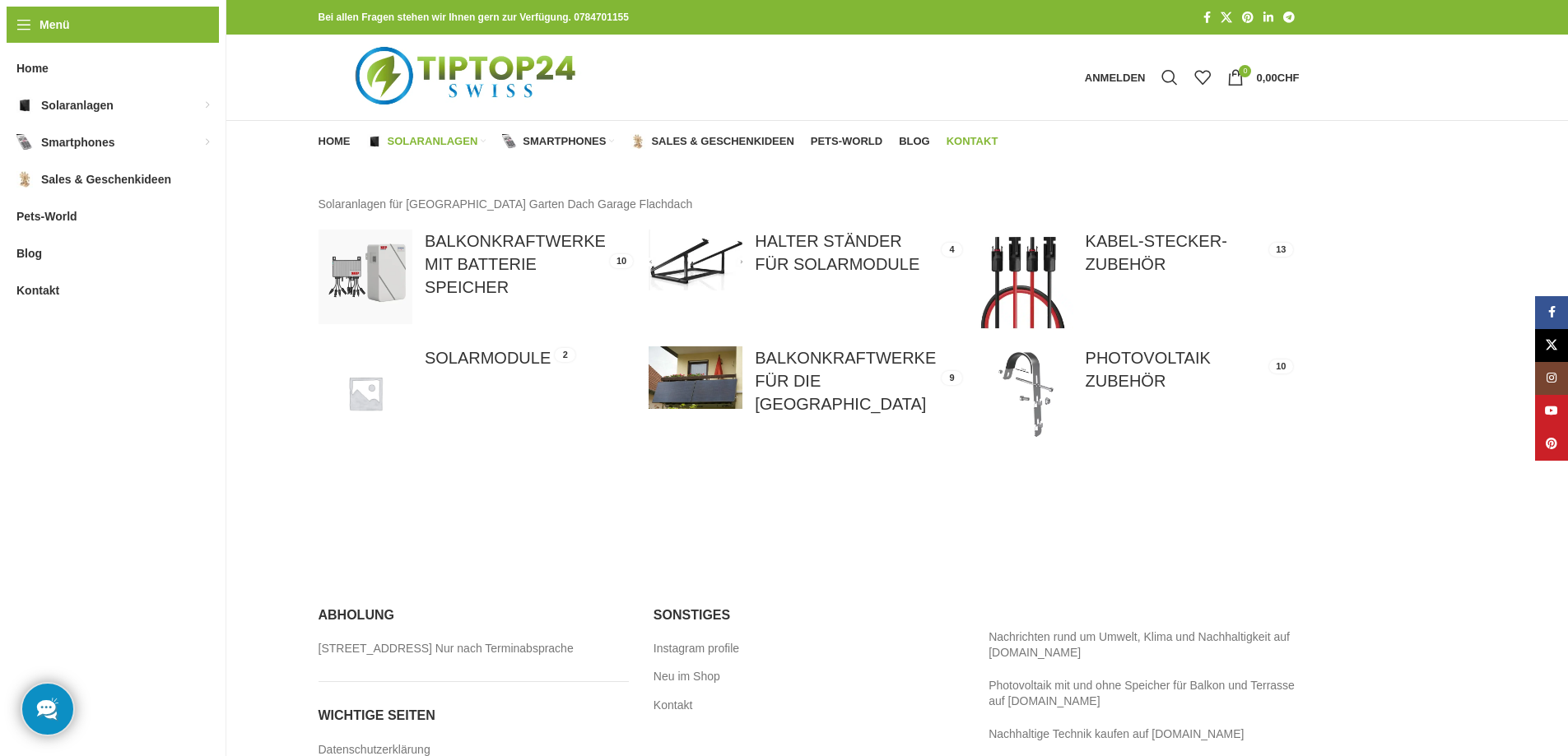
click at [970, 141] on span "Kontakt" at bounding box center [973, 141] width 52 height 13
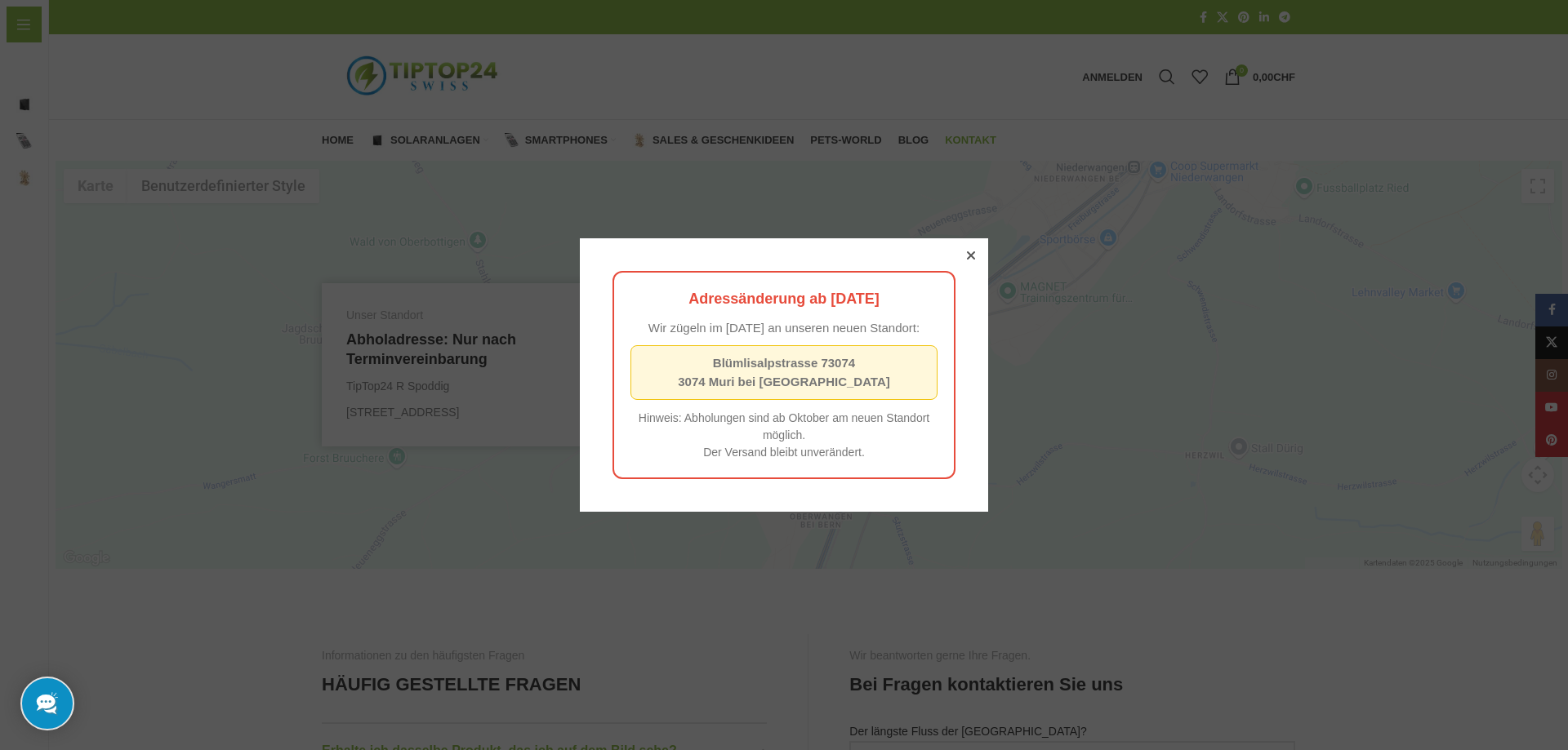
click at [963, 249] on div at bounding box center [970, 255] width 15 height 15
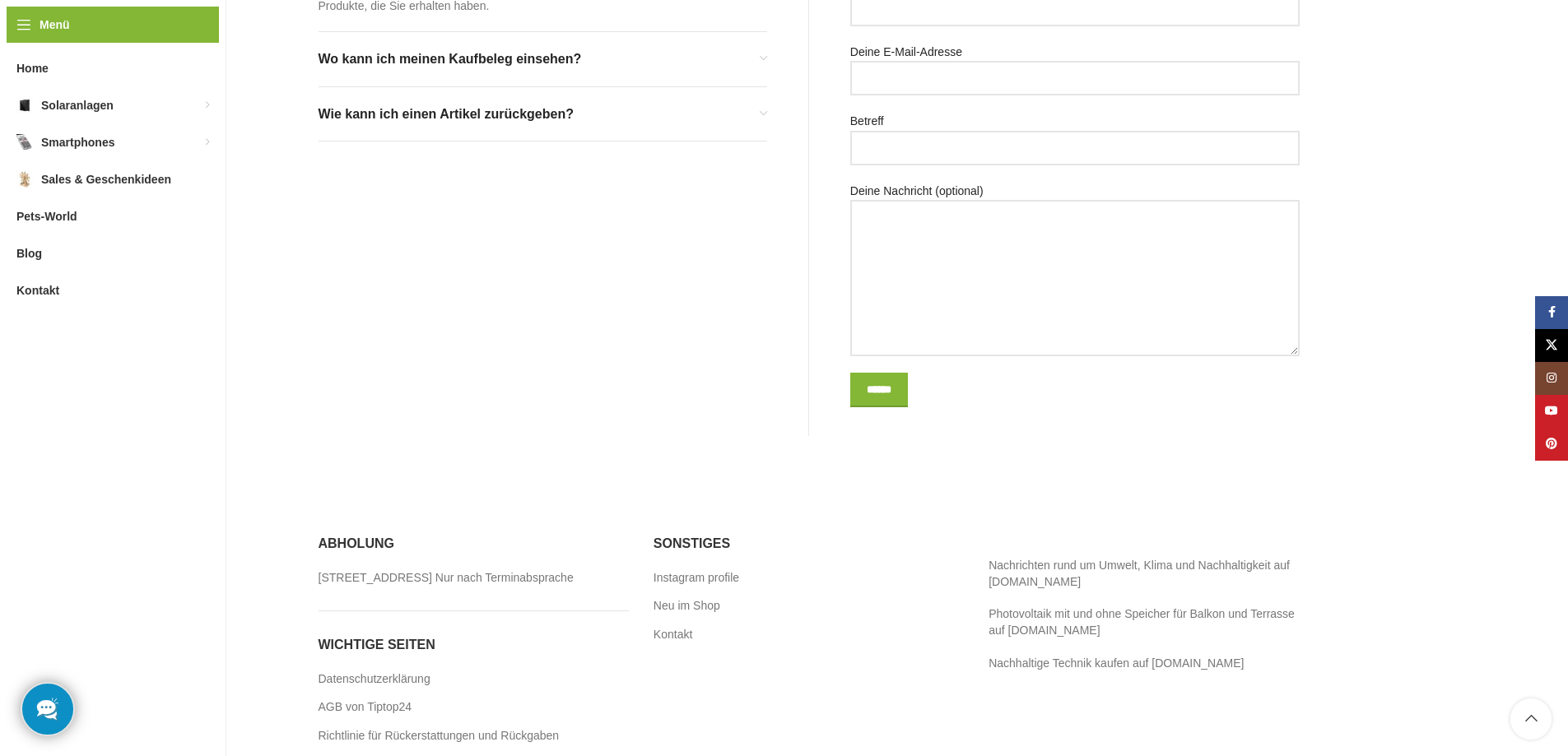
scroll to position [890, 0]
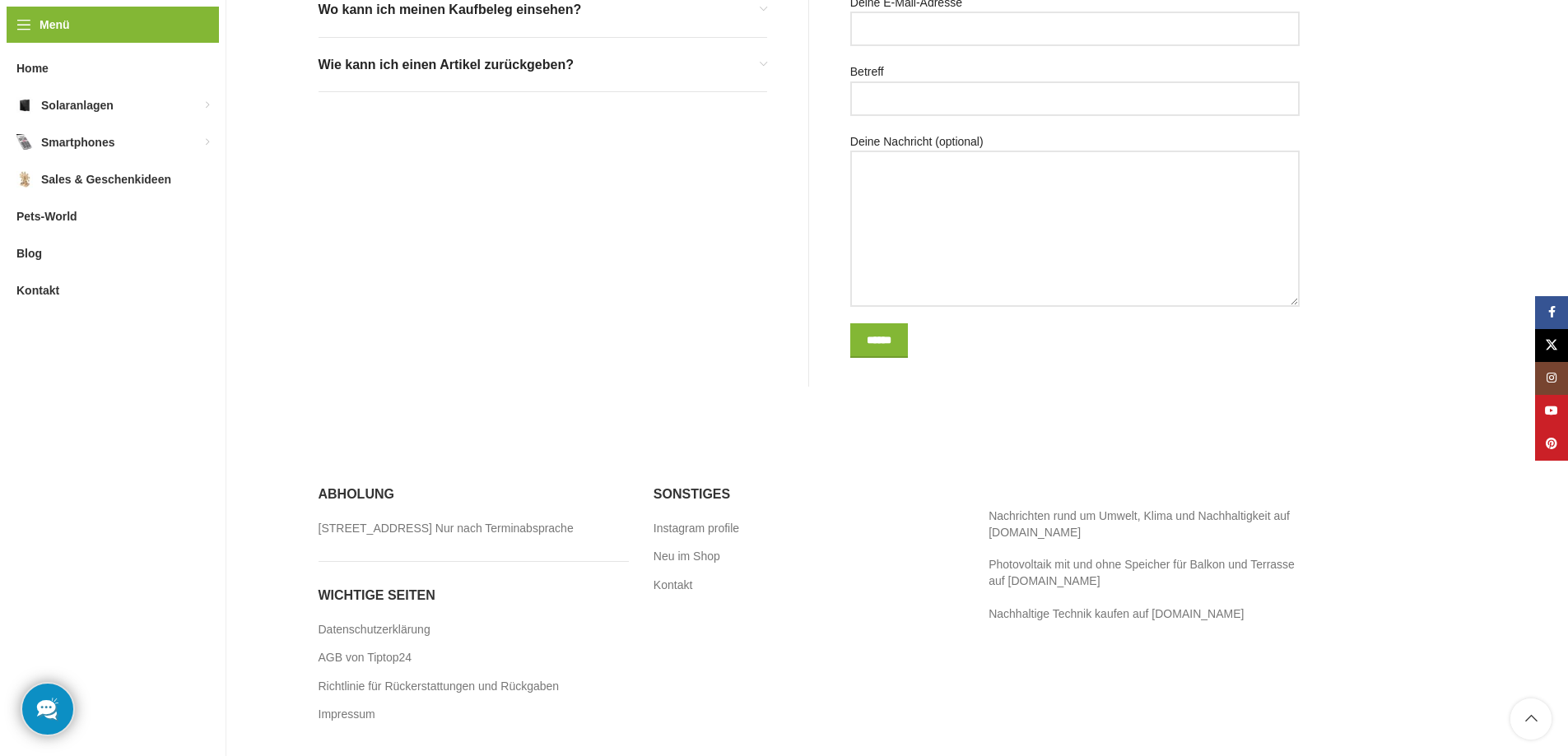
click at [399, 370] on div "Informationen zu den häufigsten Fragen HÄUFIG GESTELLTE FRAGEN Erhalte ich dass…" at bounding box center [564, 75] width 491 height 622
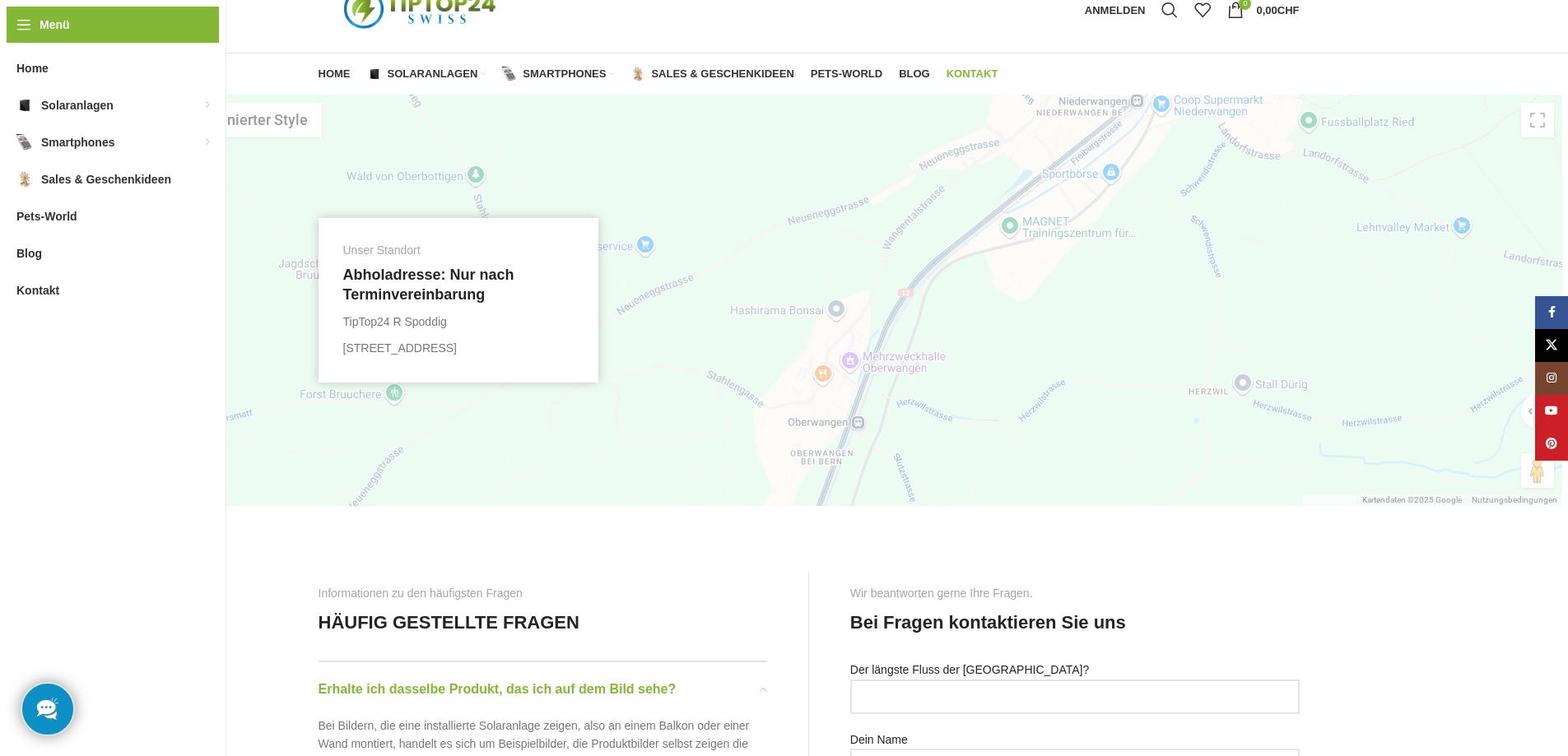
scroll to position [0, 0]
